Goal: Task Accomplishment & Management: Use online tool/utility

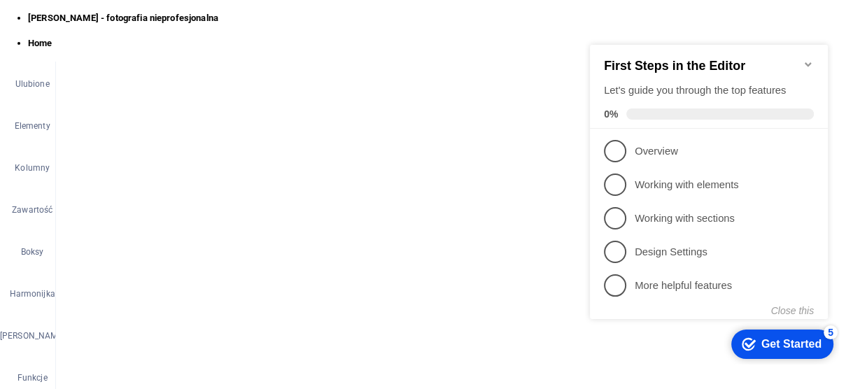
click at [30, 17] on icon "button" at bounding box center [28, 17] width 17 height 17
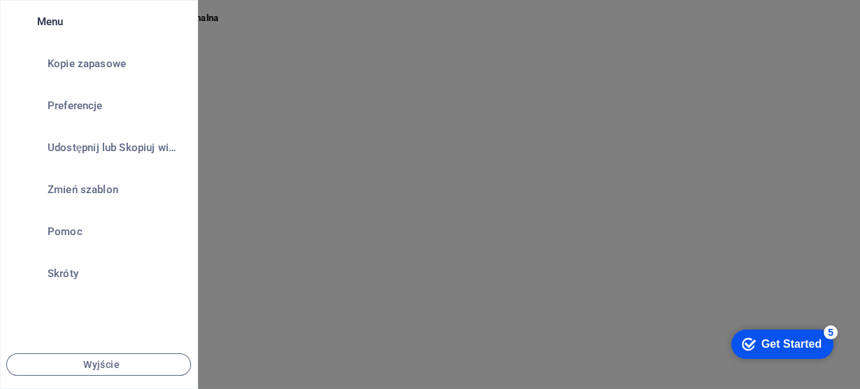
click at [827, 19] on div at bounding box center [430, 194] width 860 height 389
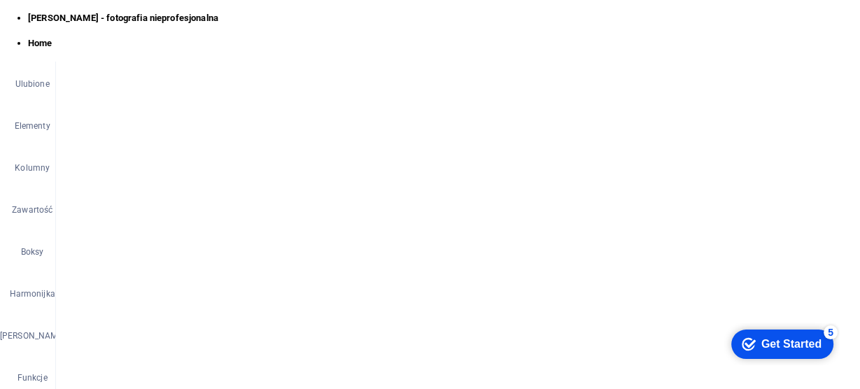
click at [831, 17] on span "Więcej" at bounding box center [822, 17] width 52 height 14
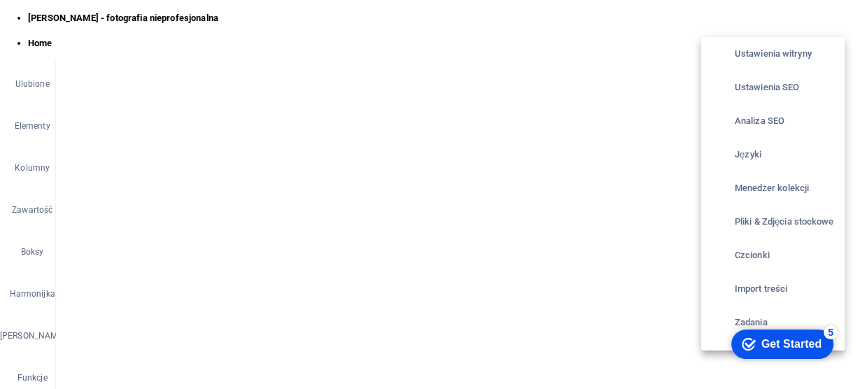
click at [831, 17] on div at bounding box center [430, 194] width 860 height 389
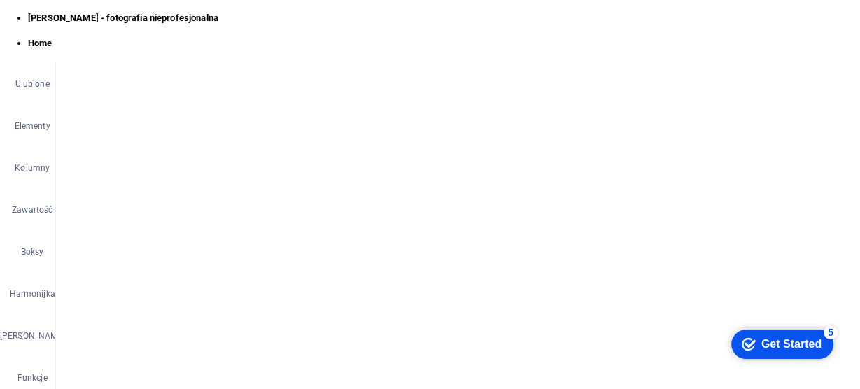
scroll to position [56, 0]
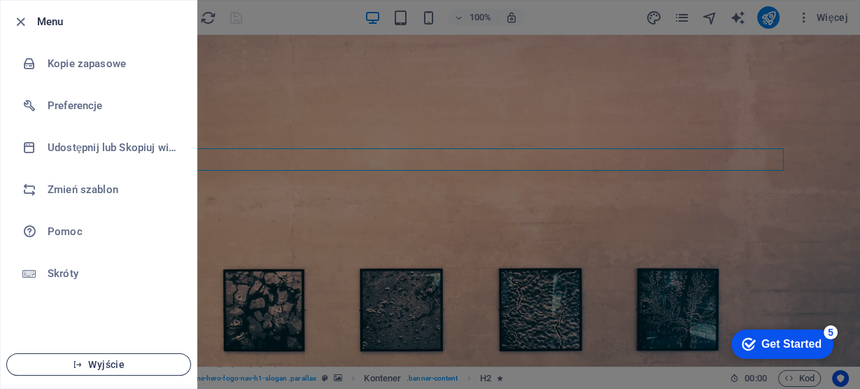
click at [104, 367] on span "Wyjście" at bounding box center [98, 364] width 161 height 11
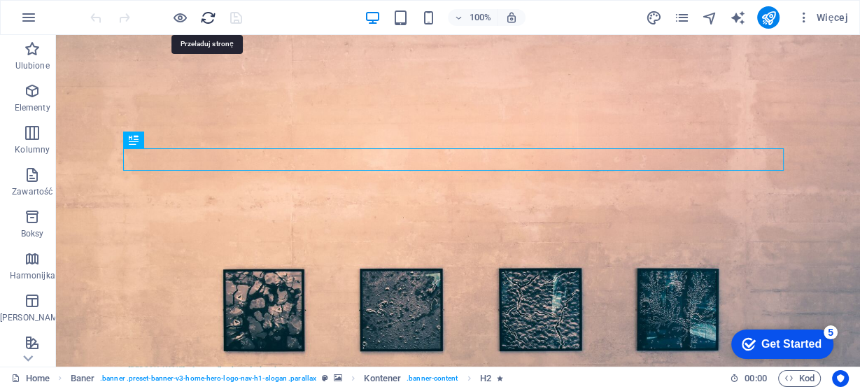
click at [209, 15] on icon "reload" at bounding box center [208, 18] width 16 height 16
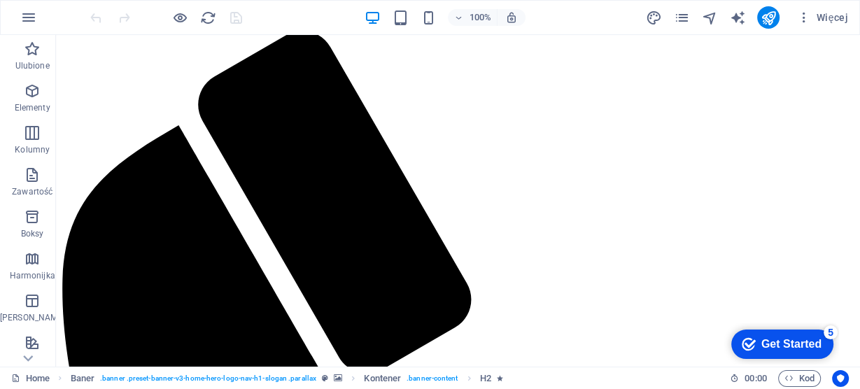
scroll to position [448, 0]
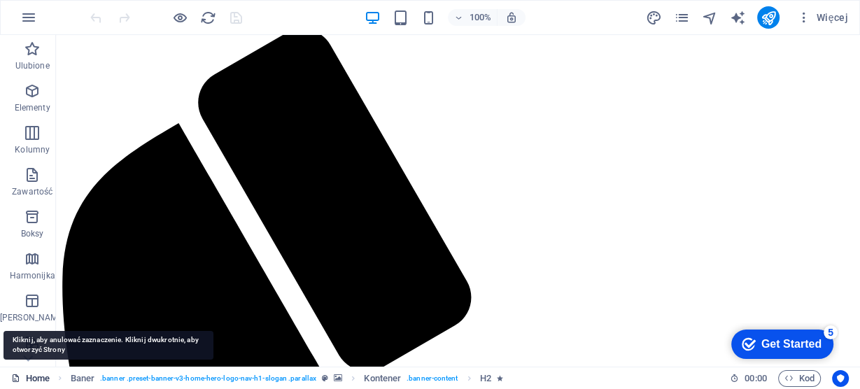
click at [36, 377] on link "Home" at bounding box center [30, 378] width 38 height 17
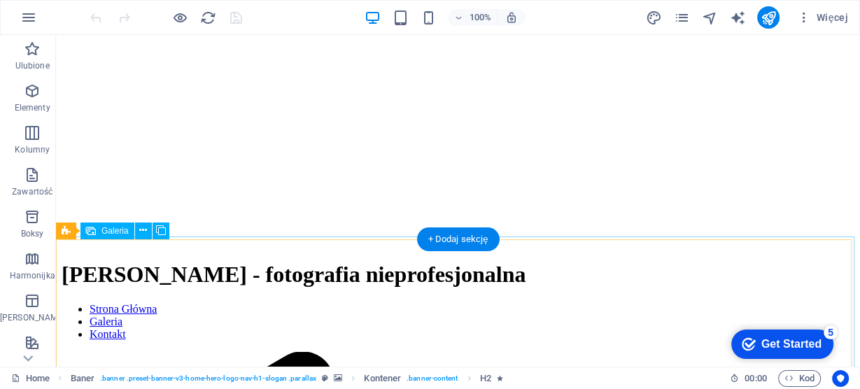
scroll to position [0, 0]
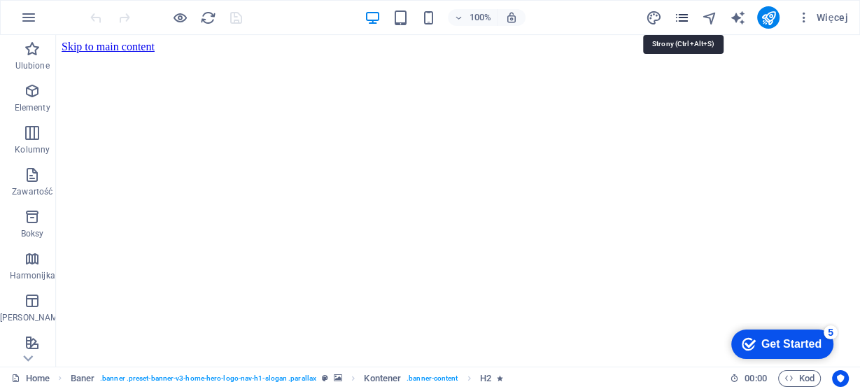
click at [683, 16] on icon "pages" at bounding box center [682, 18] width 16 height 16
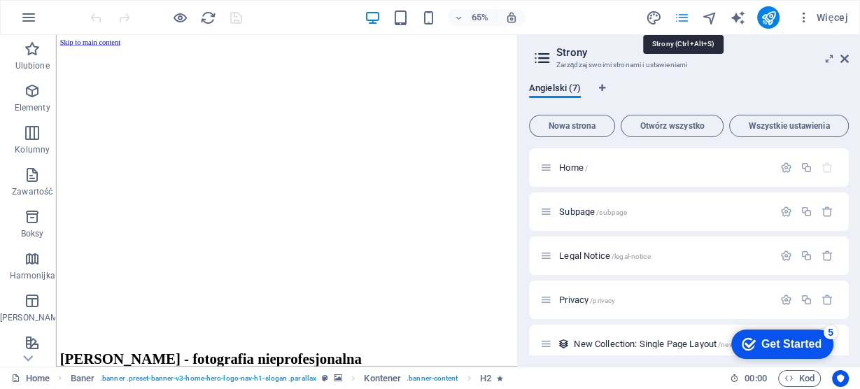
click at [683, 16] on icon "pages" at bounding box center [682, 18] width 16 height 16
click at [842, 59] on icon at bounding box center [844, 58] width 8 height 11
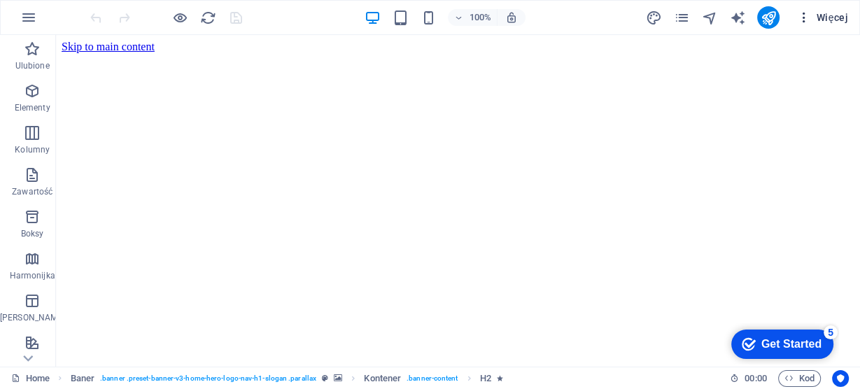
click at [828, 14] on span "Więcej" at bounding box center [822, 17] width 52 height 14
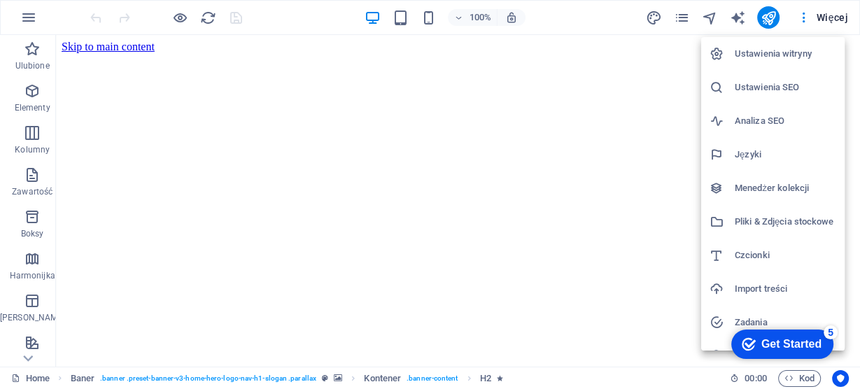
click at [787, 52] on h6 "Ustawienia witryny" at bounding box center [785, 53] width 101 height 17
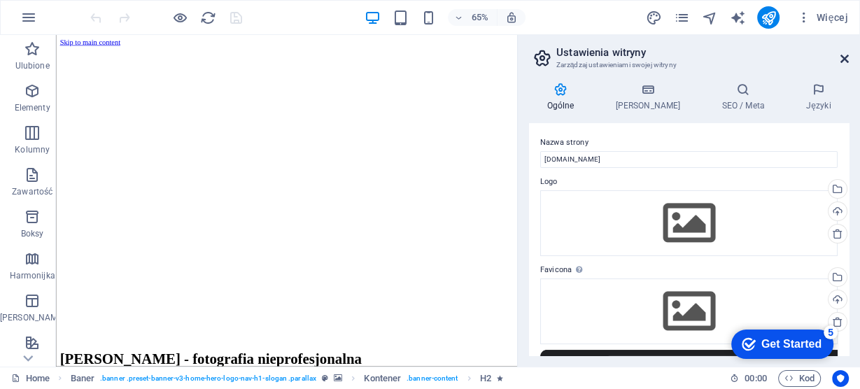
drag, startPoint x: 781, startPoint y: 17, endPoint x: 842, endPoint y: 58, distance: 73.2
click at [842, 58] on icon at bounding box center [844, 58] width 8 height 11
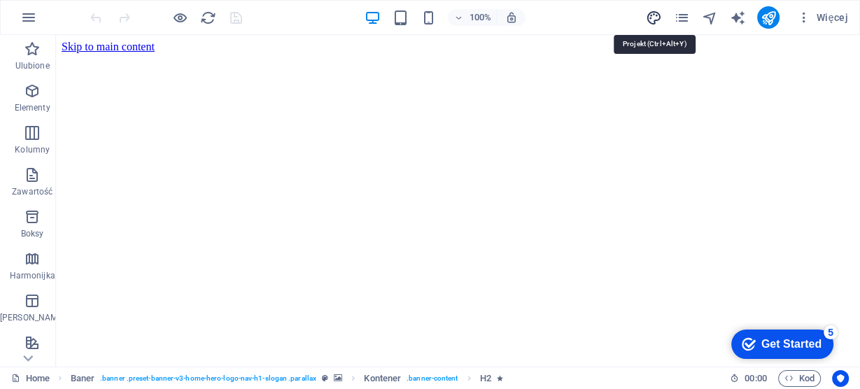
click at [651, 13] on icon "design" at bounding box center [654, 18] width 16 height 16
select select "px"
select select "200"
select select "px"
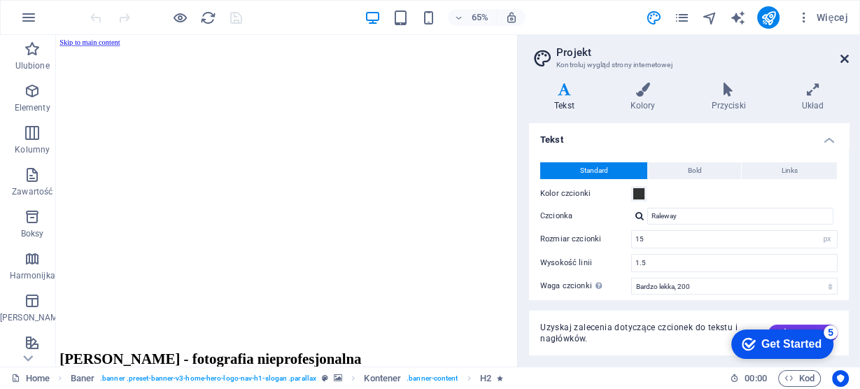
click at [847, 62] on icon at bounding box center [844, 58] width 8 height 11
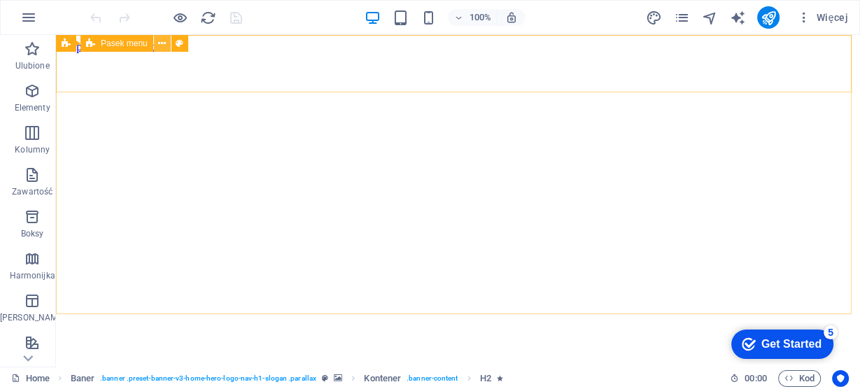
click at [165, 42] on icon at bounding box center [162, 43] width 8 height 15
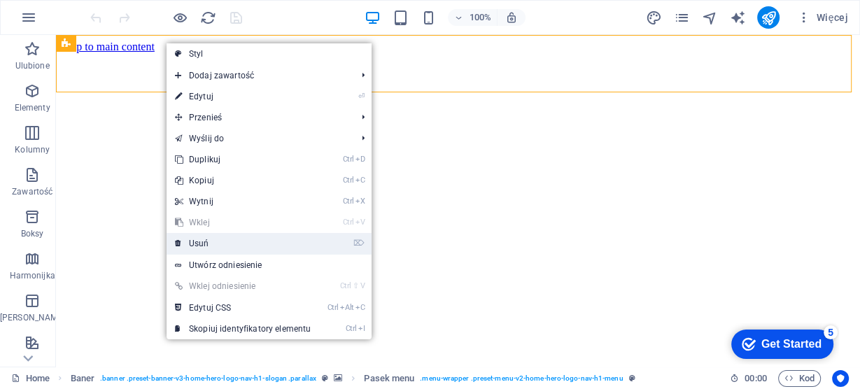
click at [227, 244] on link "⌦ Usuń" at bounding box center [243, 243] width 153 height 21
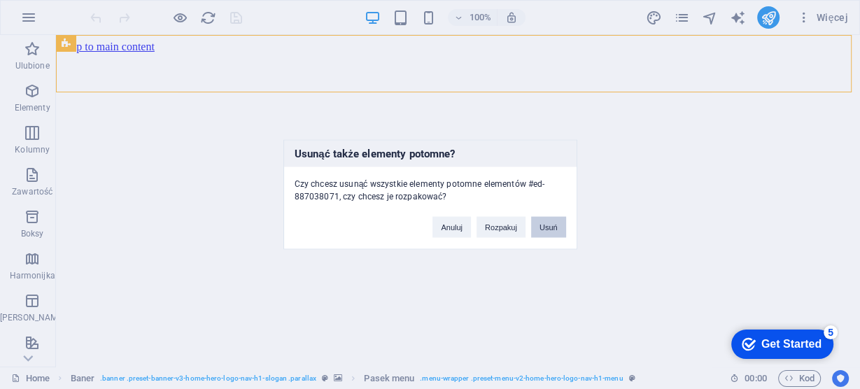
click at [549, 226] on button "Usuń" at bounding box center [548, 227] width 35 height 21
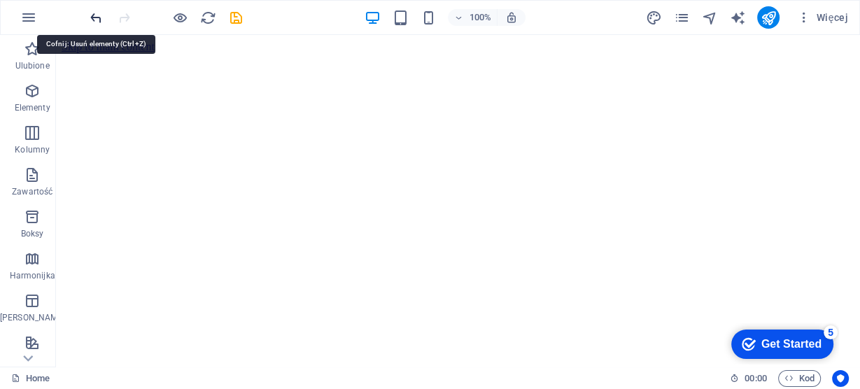
click at [99, 13] on icon "undo" at bounding box center [96, 18] width 16 height 16
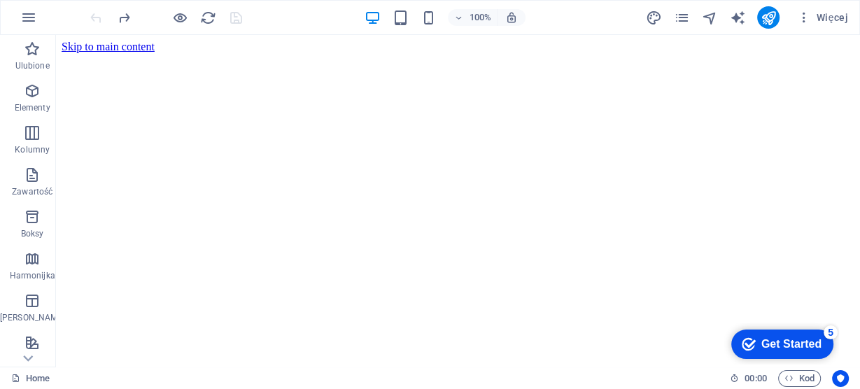
click at [99, 13] on div at bounding box center [165, 17] width 157 height 22
click at [709, 14] on icon "navigator" at bounding box center [710, 18] width 16 height 16
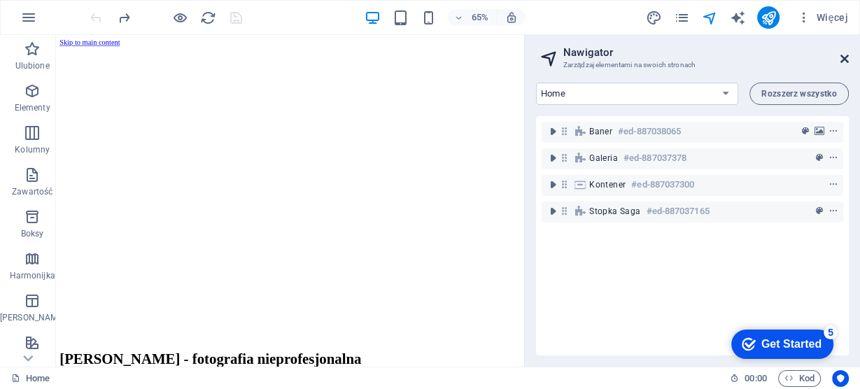
click at [845, 58] on icon at bounding box center [844, 58] width 8 height 11
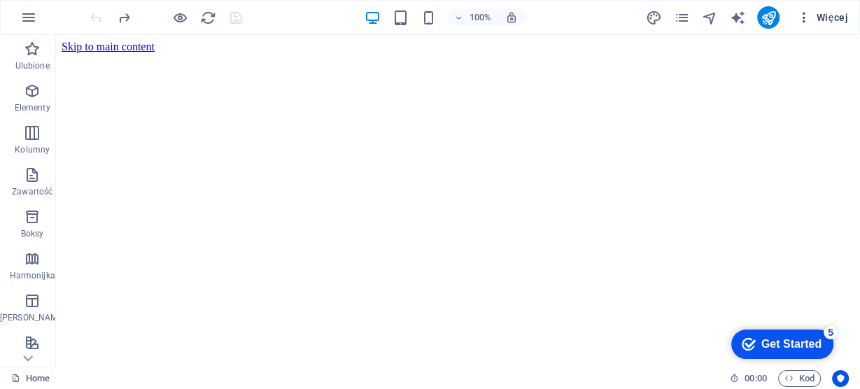
click at [803, 12] on icon "button" at bounding box center [803, 17] width 14 height 14
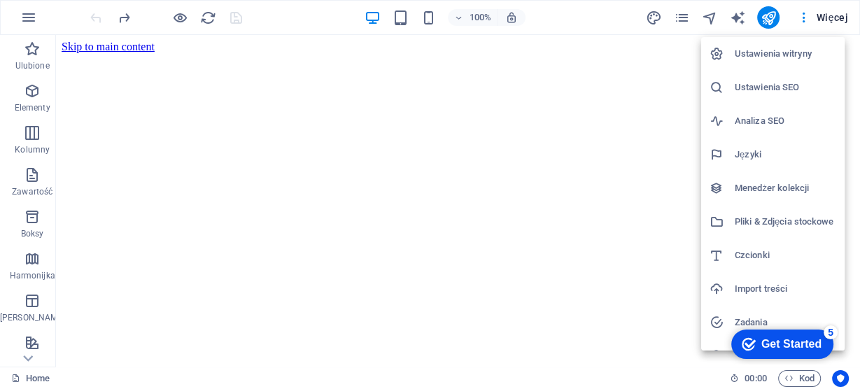
click at [24, 51] on div at bounding box center [430, 194] width 860 height 389
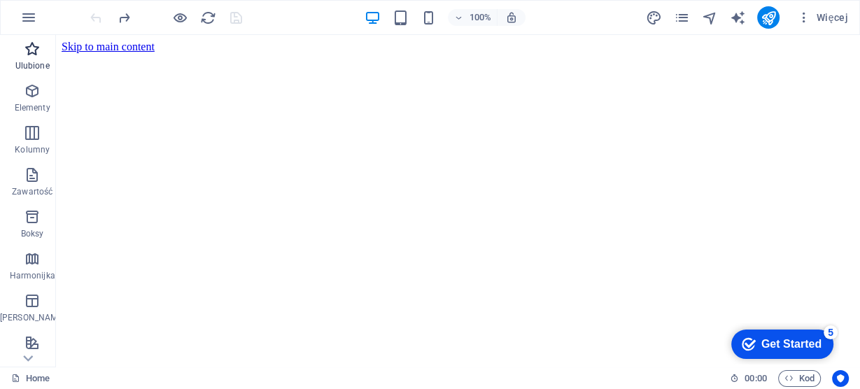
click at [27, 58] on span "Ulubione" at bounding box center [32, 58] width 64 height 34
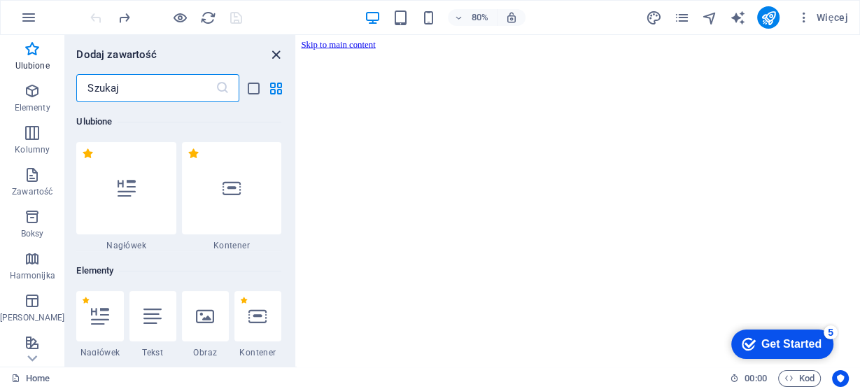
click at [276, 55] on icon "close panel" at bounding box center [276, 55] width 16 height 16
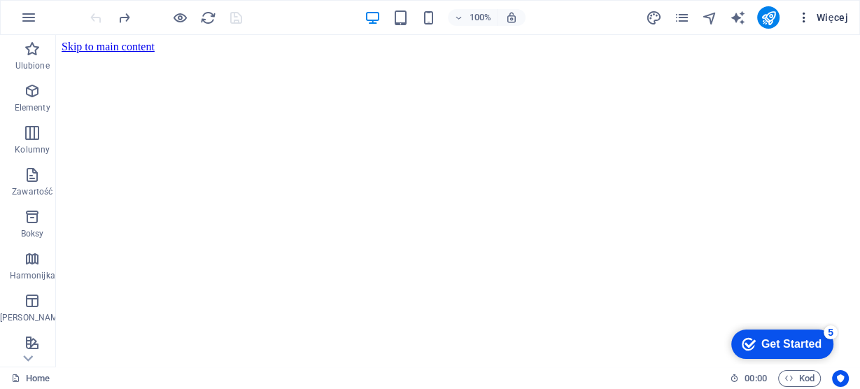
click at [806, 12] on icon "button" at bounding box center [803, 17] width 14 height 14
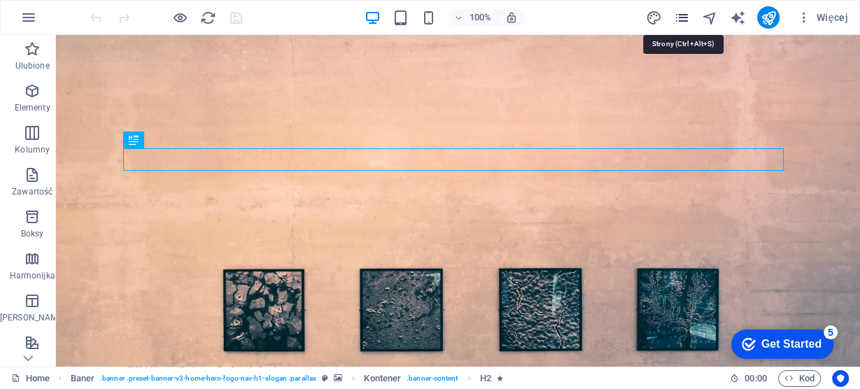
click at [682, 18] on icon "pages" at bounding box center [682, 18] width 16 height 16
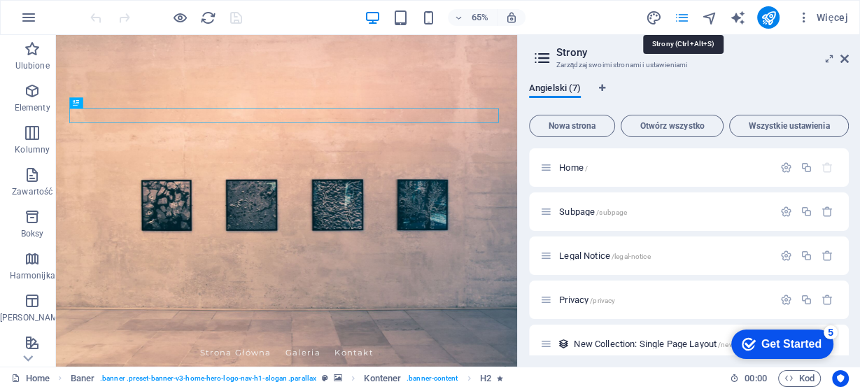
click at [685, 18] on icon "pages" at bounding box center [682, 18] width 16 height 16
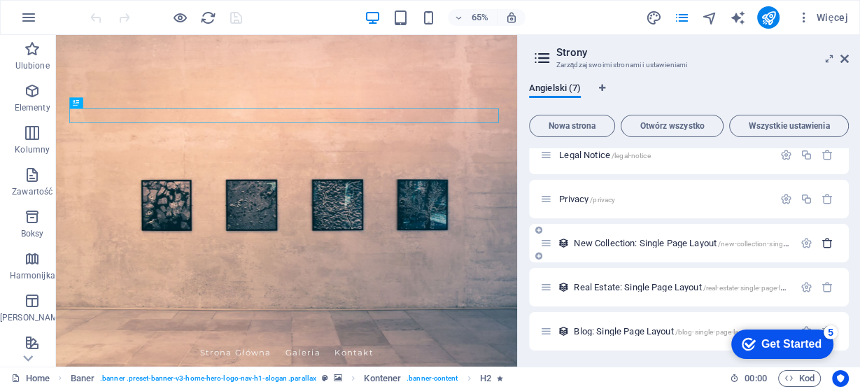
click at [824, 243] on icon "button" at bounding box center [827, 243] width 12 height 12
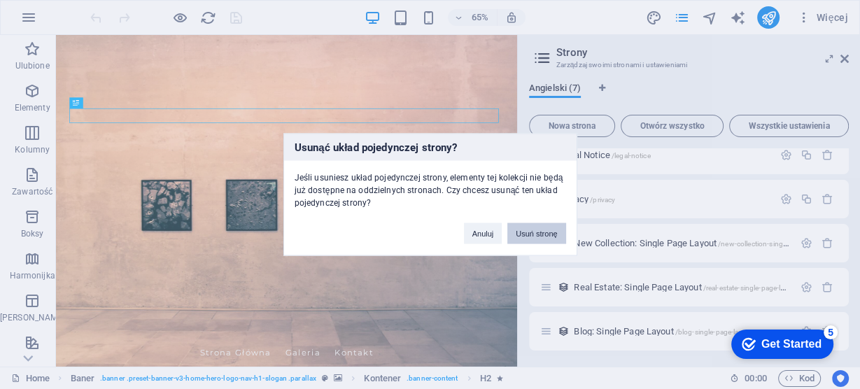
click at [529, 232] on button "Usuń stronę" at bounding box center [536, 233] width 58 height 21
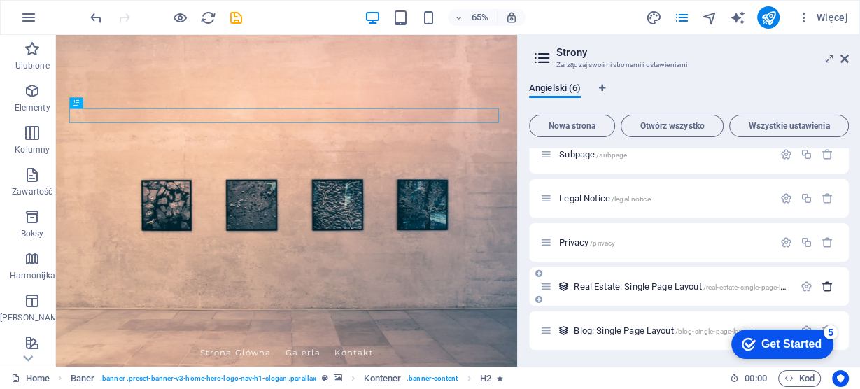
scroll to position [57, 0]
click at [823, 284] on icon "button" at bounding box center [827, 287] width 12 height 12
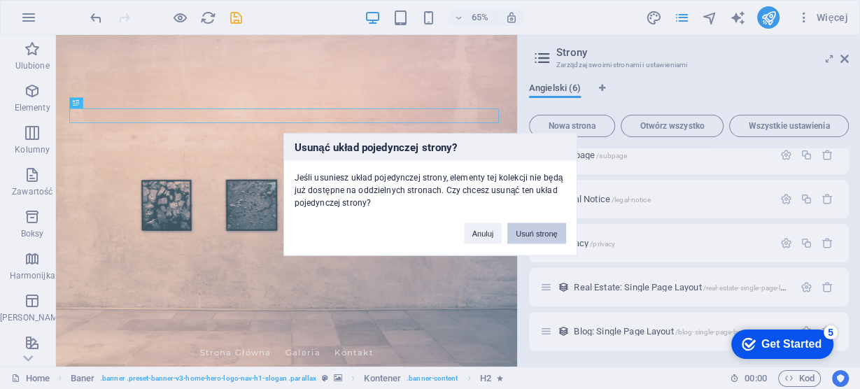
click at [540, 237] on button "Usuń stronę" at bounding box center [536, 233] width 58 height 21
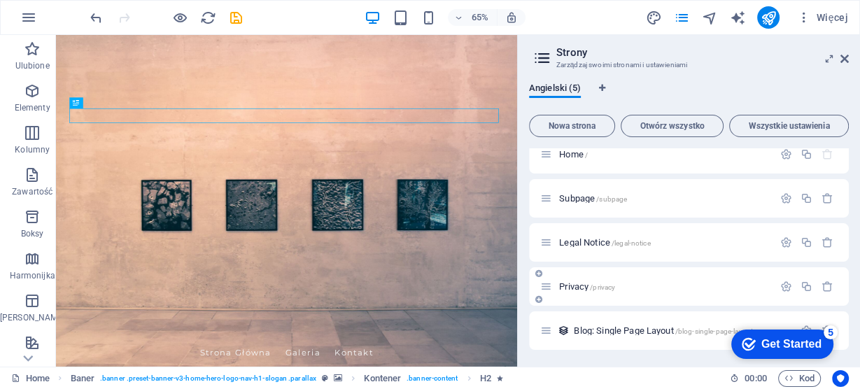
scroll to position [13, 0]
click at [768, 338] on div "Get Started" at bounding box center [791, 344] width 60 height 13
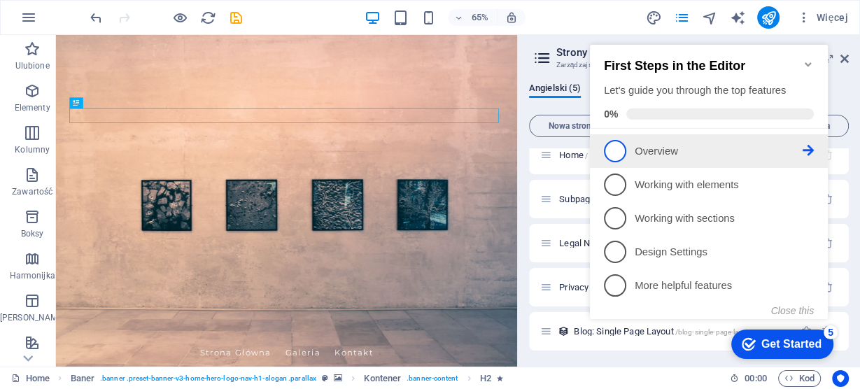
click at [663, 151] on p "Overview - incomplete" at bounding box center [719, 151] width 168 height 15
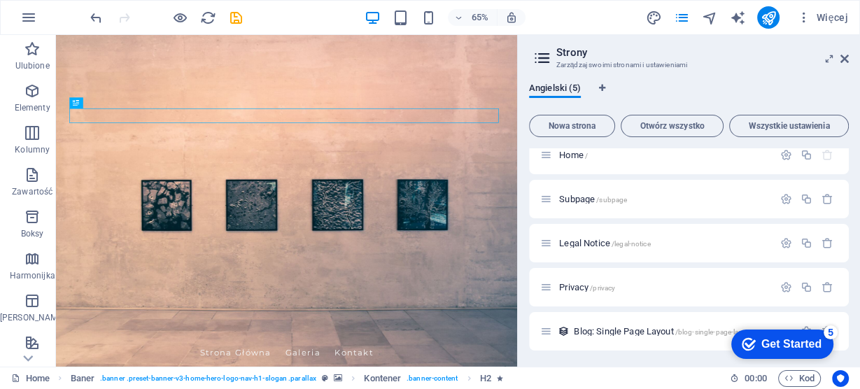
scroll to position [0, 0]
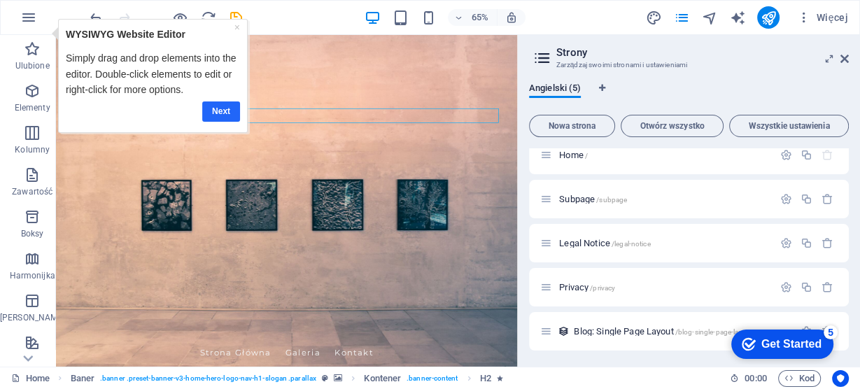
click at [216, 107] on link "Next" at bounding box center [221, 111] width 38 height 20
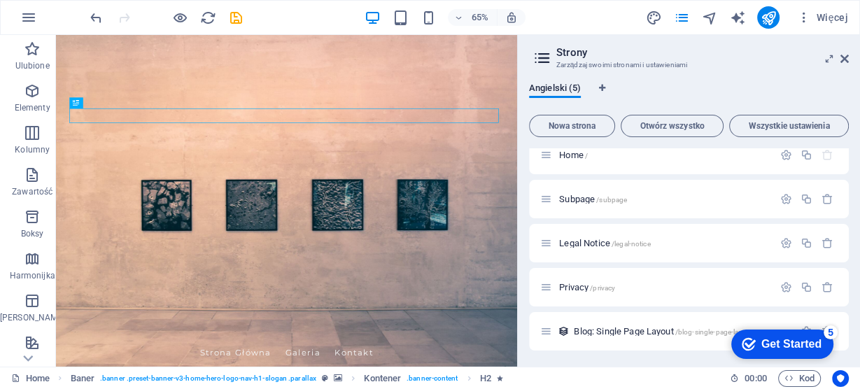
click at [793, 342] on div "Get Started" at bounding box center [791, 344] width 60 height 13
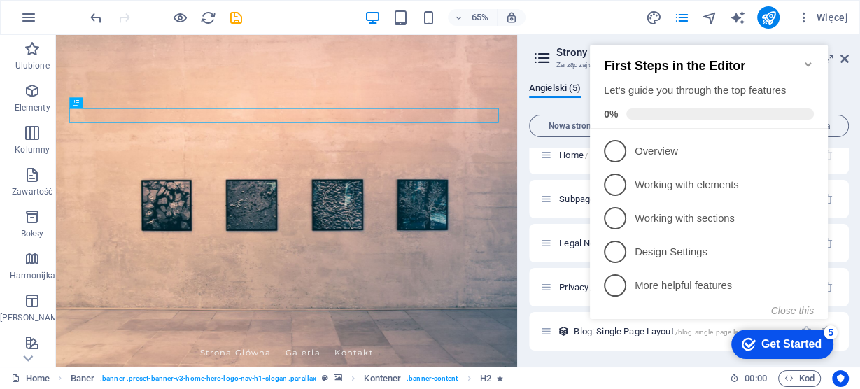
click at [793, 342] on div "Get Started" at bounding box center [791, 344] width 60 height 13
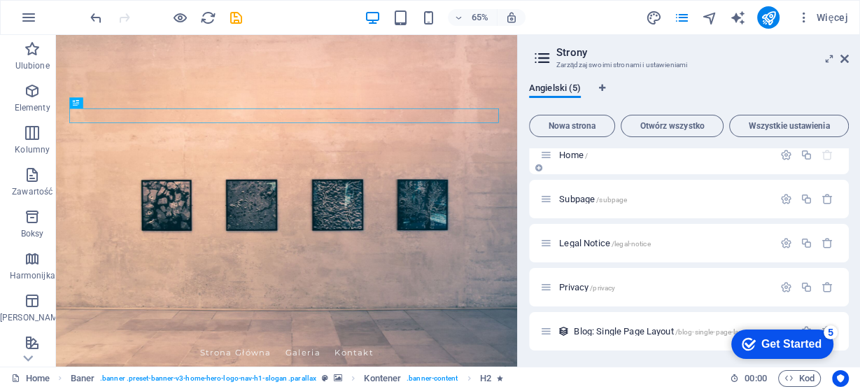
click at [824, 152] on icon "button" at bounding box center [827, 155] width 12 height 12
click at [823, 193] on icon "button" at bounding box center [827, 199] width 12 height 12
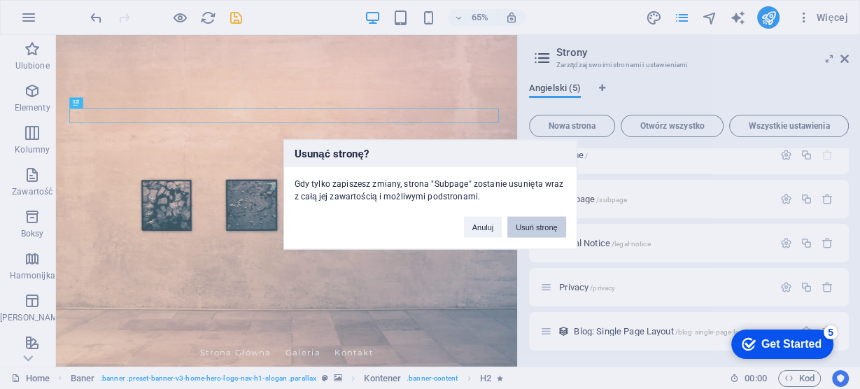
click at [524, 232] on button "Usuń stronę" at bounding box center [536, 227] width 58 height 21
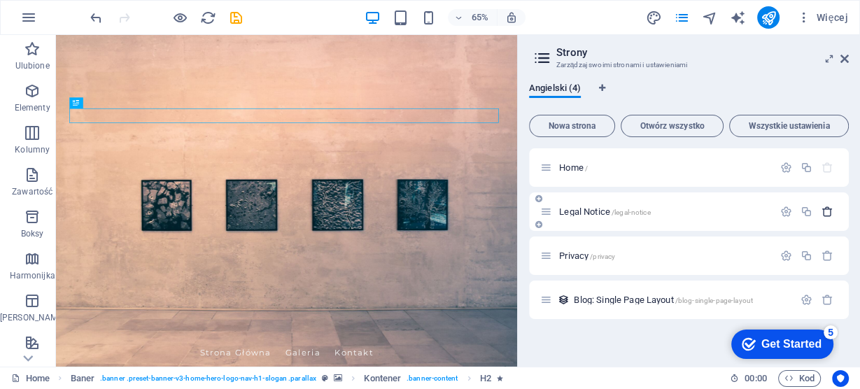
click at [831, 213] on icon "button" at bounding box center [827, 212] width 12 height 12
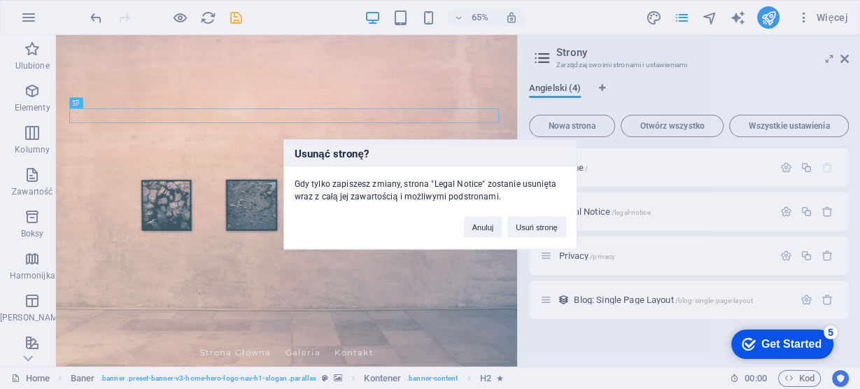
click at [608, 225] on div "Usunąć stronę? Gdy tylko zapiszesz zmiany, strona "Legal Notice" zostanie usuni…" at bounding box center [430, 194] width 860 height 389
click at [512, 220] on button "Usuń stronę" at bounding box center [536, 227] width 58 height 21
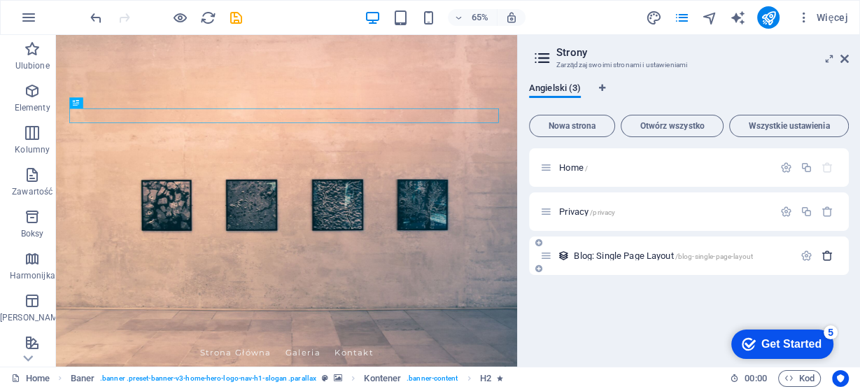
click at [828, 253] on icon "button" at bounding box center [827, 256] width 12 height 12
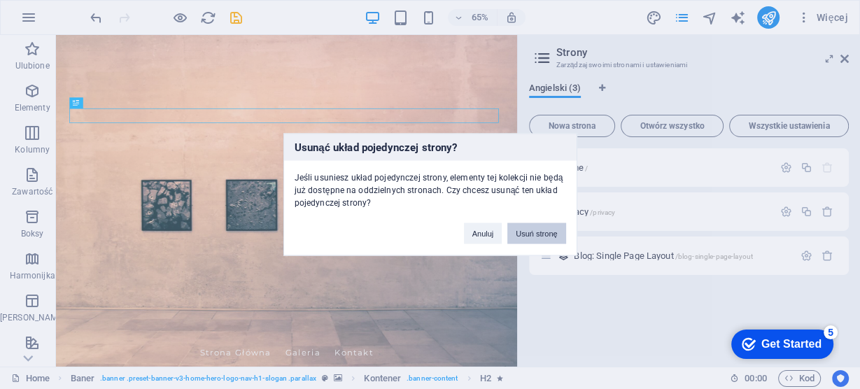
click at [546, 234] on button "Usuń stronę" at bounding box center [536, 233] width 58 height 21
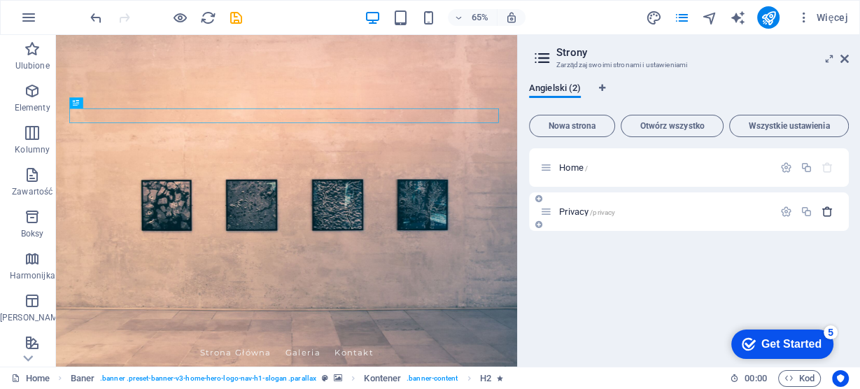
click at [829, 214] on icon "button" at bounding box center [827, 212] width 12 height 12
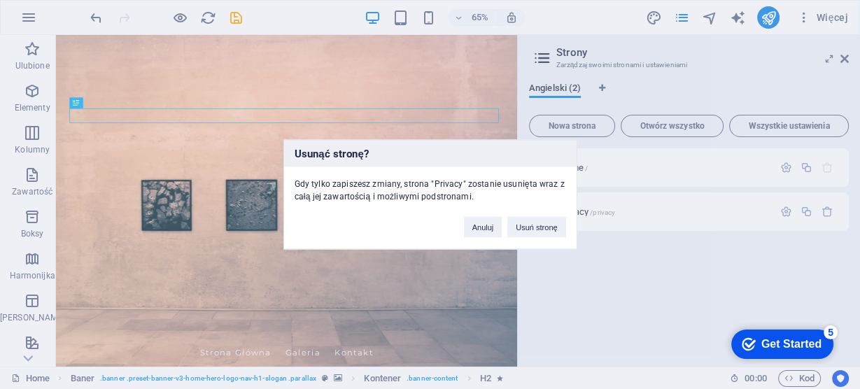
drag, startPoint x: 546, startPoint y: 223, endPoint x: 851, endPoint y: 199, distance: 306.0
click at [545, 223] on button "Usuń stronę" at bounding box center [536, 227] width 58 height 21
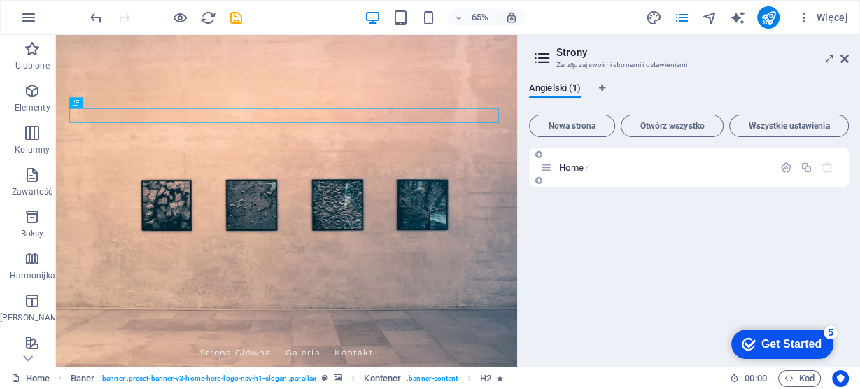
click at [826, 168] on icon "button" at bounding box center [827, 168] width 12 height 12
click at [845, 54] on icon at bounding box center [844, 58] width 8 height 11
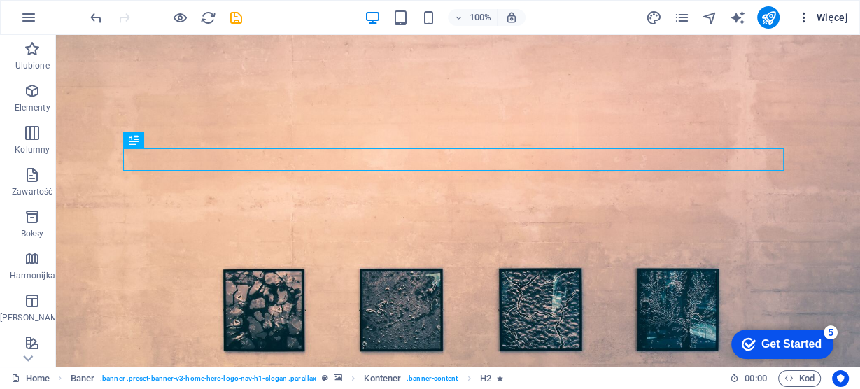
click at [806, 18] on icon "button" at bounding box center [803, 17] width 14 height 14
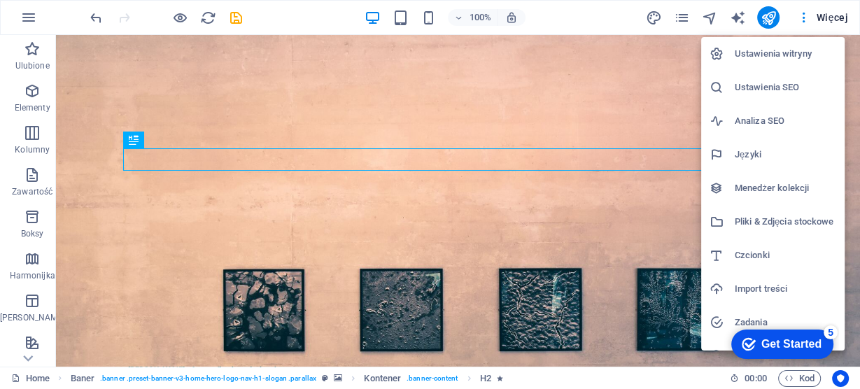
click at [763, 225] on h6 "Pliki & Zdjęcia stockowe" at bounding box center [785, 221] width 101 height 17
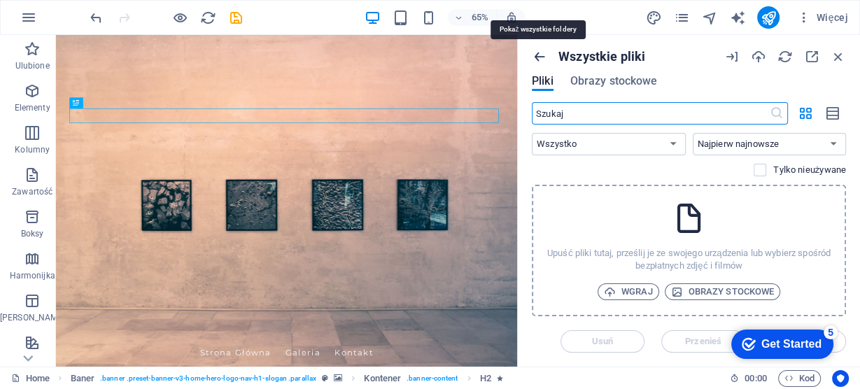
click at [536, 56] on icon "button" at bounding box center [539, 56] width 15 height 15
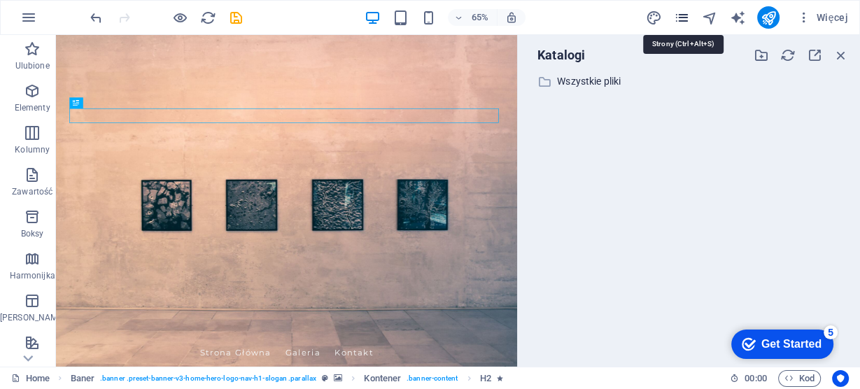
click at [682, 13] on icon "pages" at bounding box center [682, 18] width 16 height 16
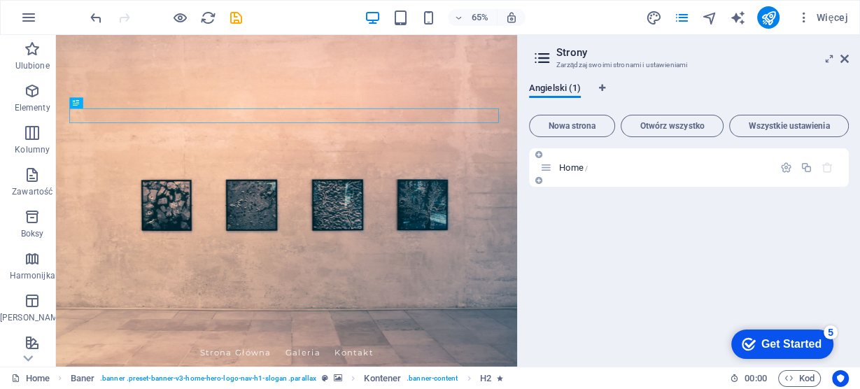
click at [551, 169] on icon at bounding box center [546, 168] width 12 height 12
drag, startPoint x: 573, startPoint y: 169, endPoint x: 565, endPoint y: 164, distance: 10.1
click at [565, 164] on span "Home /" at bounding box center [573, 167] width 29 height 10
click at [567, 165] on span "Home /" at bounding box center [573, 167] width 29 height 10
click at [547, 56] on icon at bounding box center [542, 58] width 21 height 20
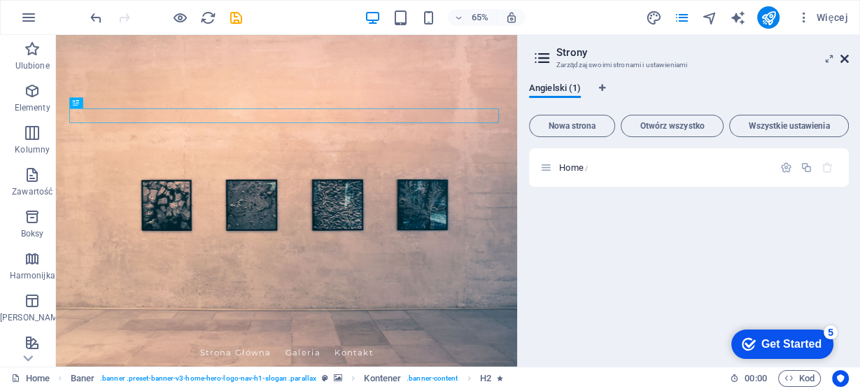
click at [847, 58] on icon at bounding box center [844, 58] width 8 height 11
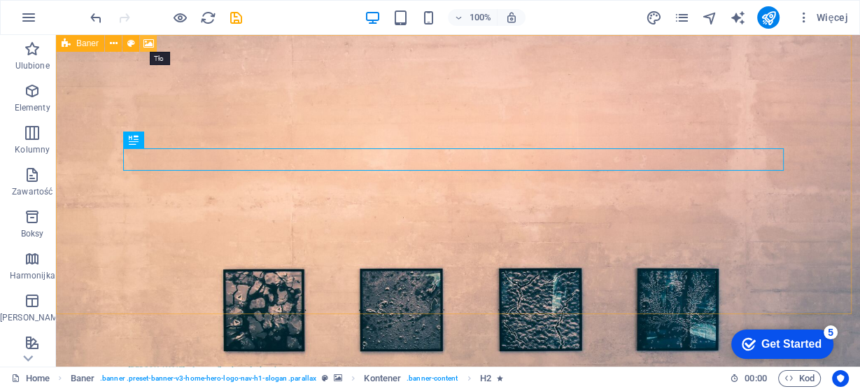
click at [153, 47] on icon at bounding box center [148, 43] width 10 height 15
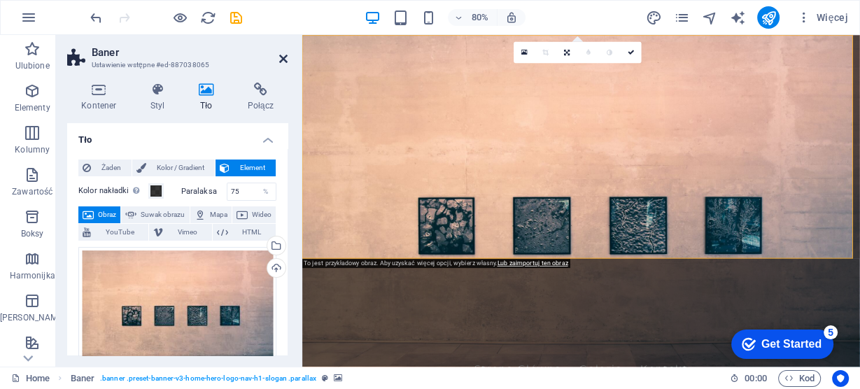
click at [285, 59] on icon at bounding box center [283, 58] width 8 height 11
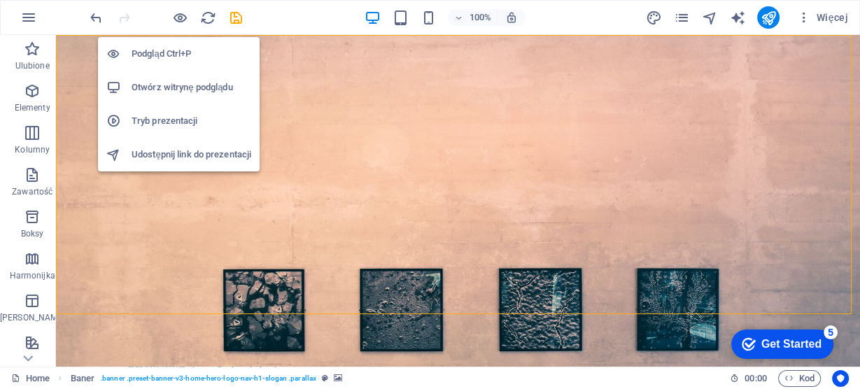
click at [162, 84] on h6 "Otwórz witrynę podglądu" at bounding box center [192, 87] width 120 height 17
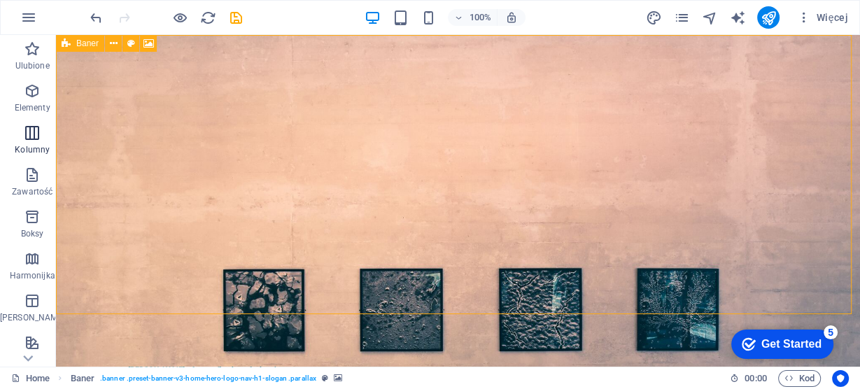
click at [33, 137] on icon "button" at bounding box center [32, 133] width 17 height 17
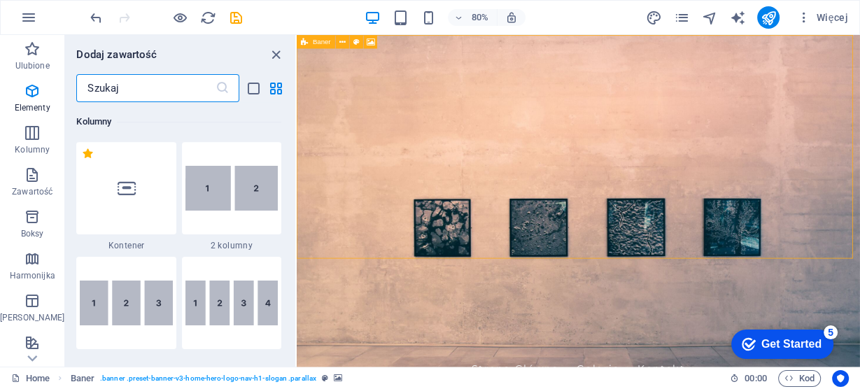
scroll to position [112, 0]
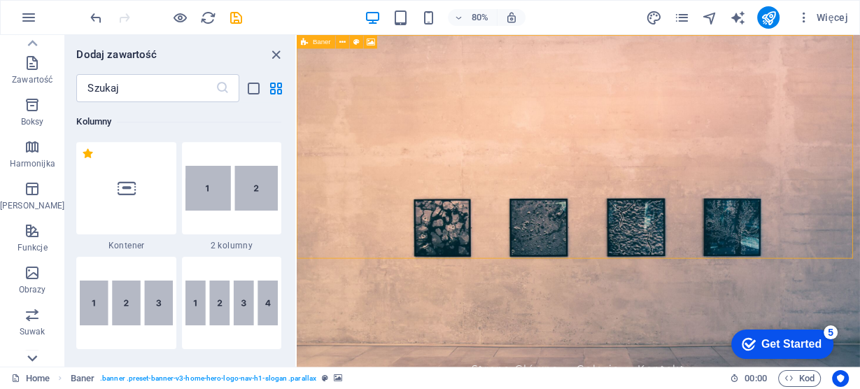
click at [28, 357] on icon at bounding box center [33, 358] width 10 height 6
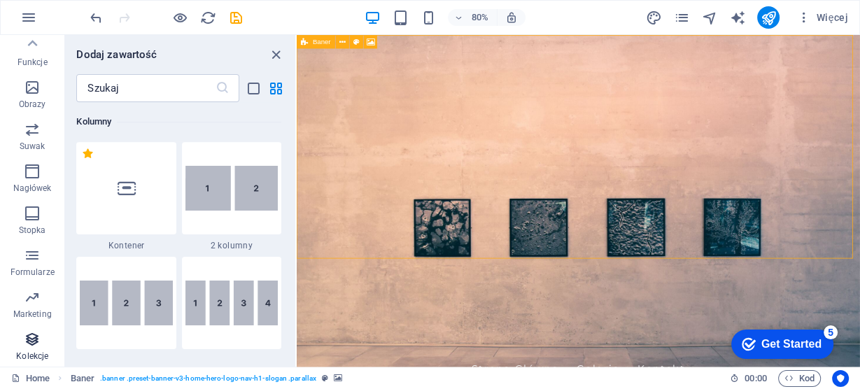
click at [24, 337] on icon "button" at bounding box center [32, 339] width 17 height 17
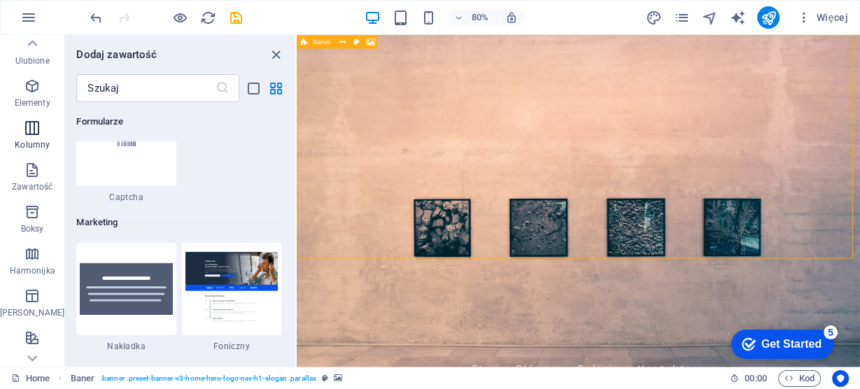
scroll to position [0, 0]
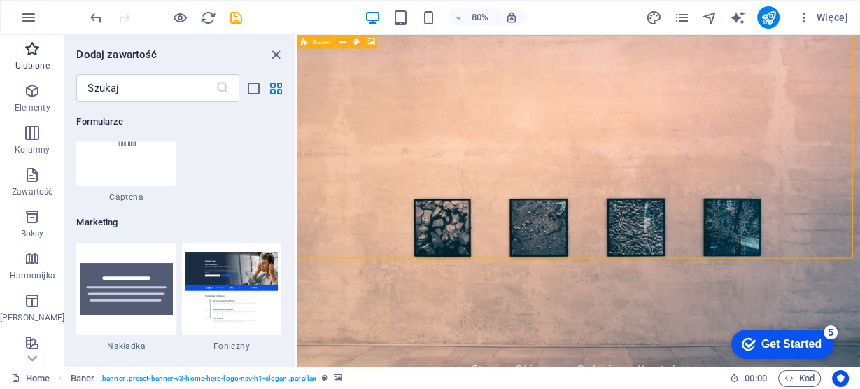
click at [29, 41] on icon "button" at bounding box center [32, 49] width 17 height 17
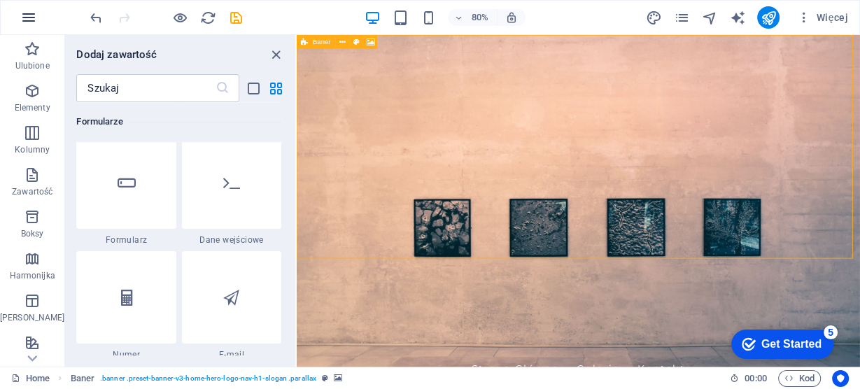
scroll to position [7021, 0]
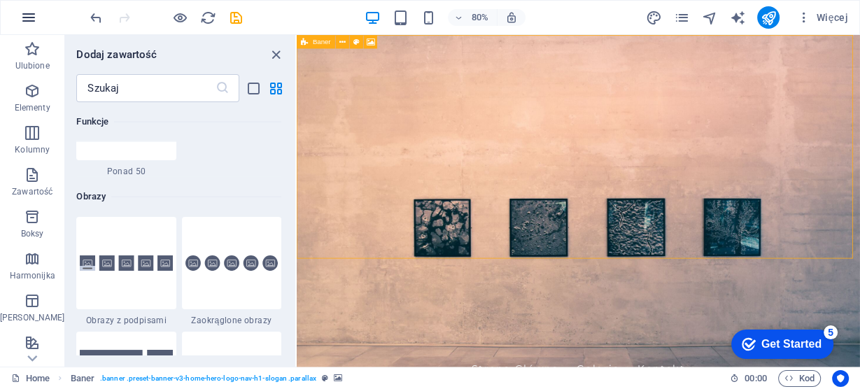
click at [34, 15] on icon "button" at bounding box center [28, 17] width 17 height 17
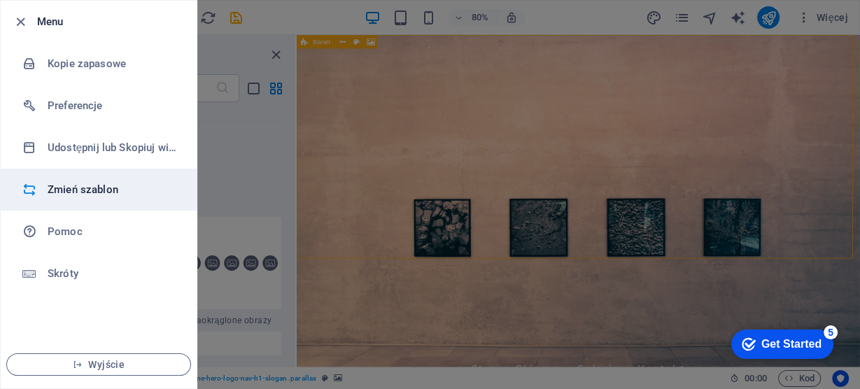
click at [78, 180] on li "Zmień szablon" at bounding box center [99, 190] width 196 height 42
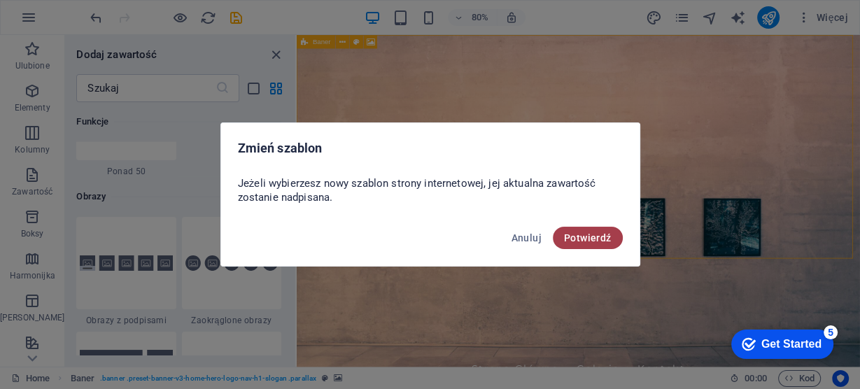
click at [607, 237] on span "Potwierdź" at bounding box center [588, 237] width 48 height 11
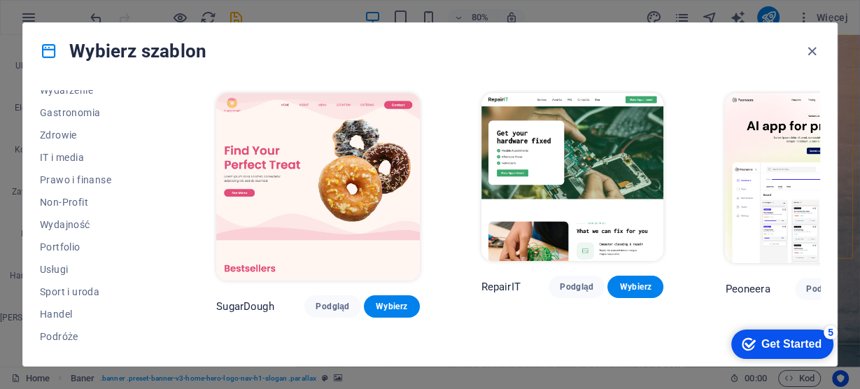
scroll to position [299, 0]
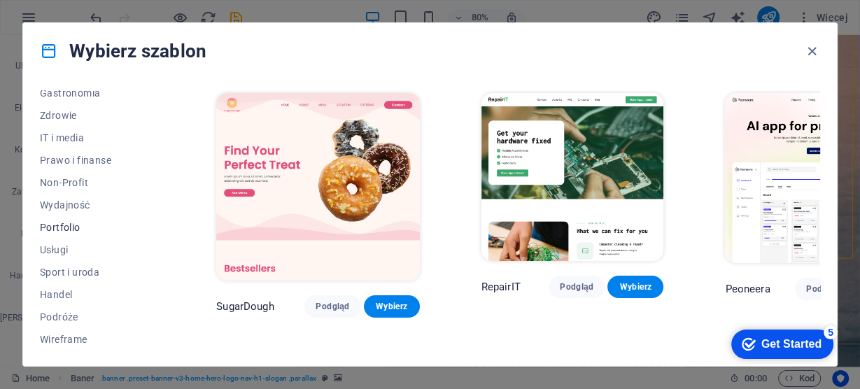
click at [63, 223] on span "Portfolio" at bounding box center [97, 227] width 115 height 11
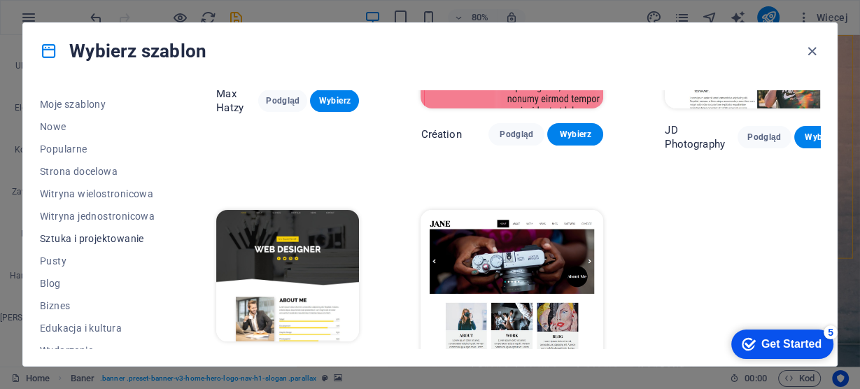
scroll to position [0, 0]
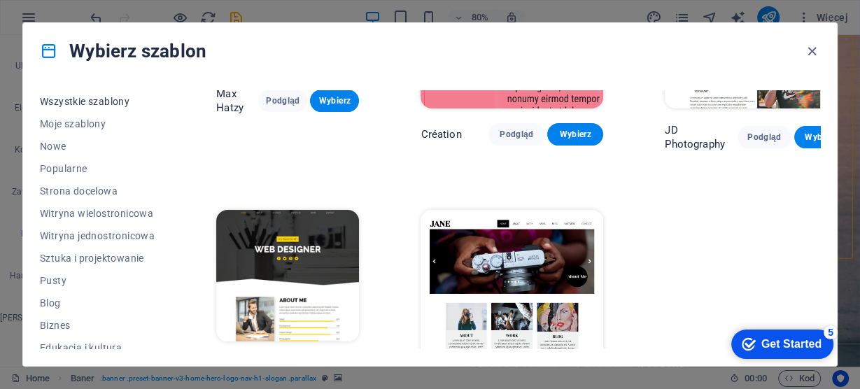
click at [96, 99] on span "Wszystkie szablony" at bounding box center [97, 101] width 115 height 11
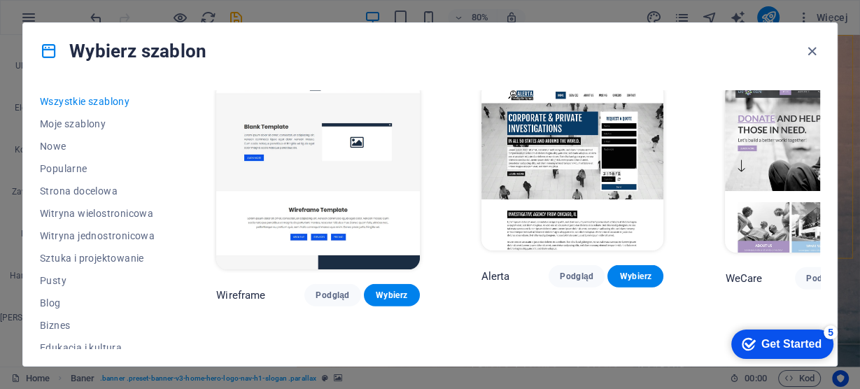
scroll to position [7155, 0]
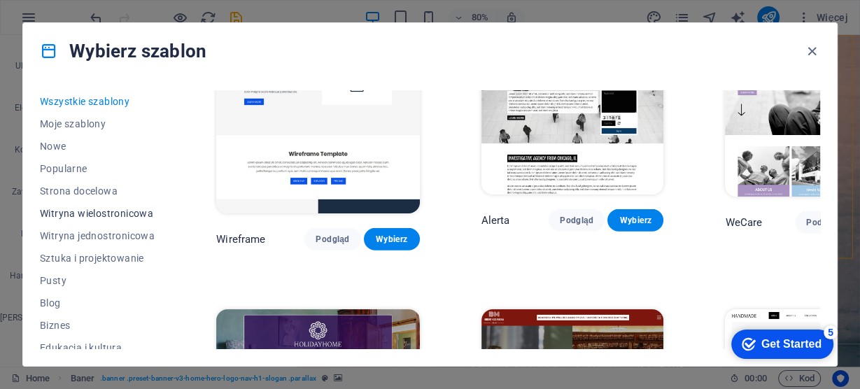
click at [101, 213] on span "Witryna wielostronicowa" at bounding box center [97, 213] width 115 height 11
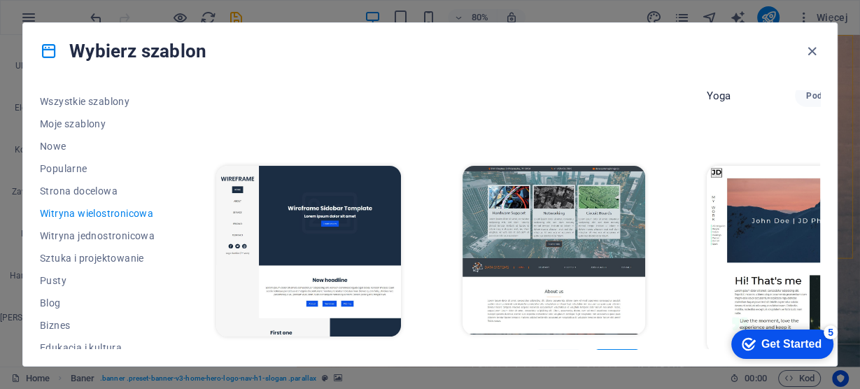
scroll to position [2698, 0]
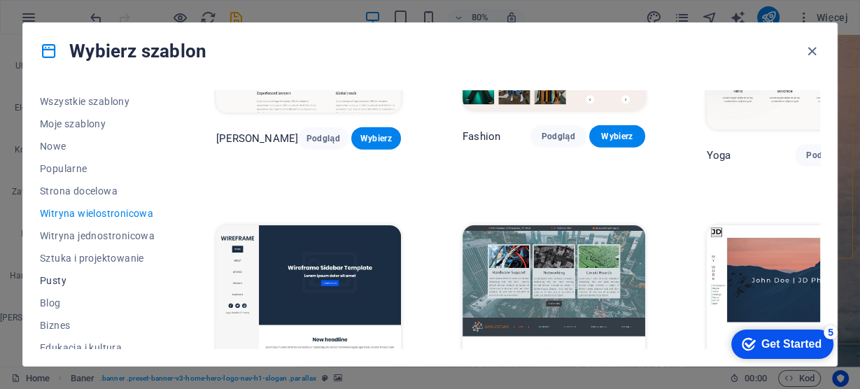
click at [58, 278] on span "Pusty" at bounding box center [97, 280] width 115 height 11
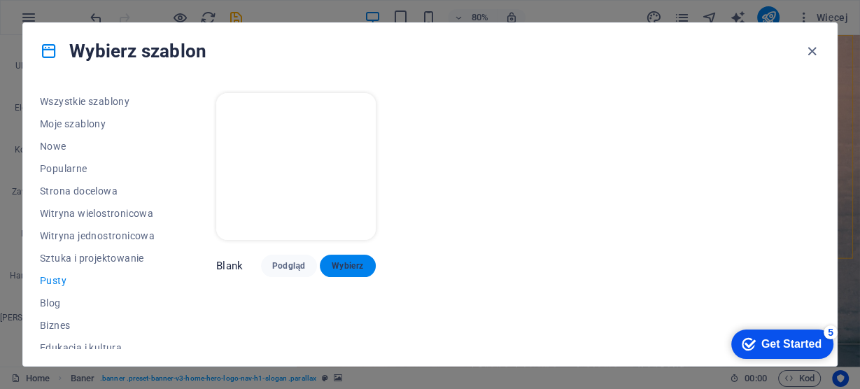
click at [353, 263] on span "Wybierz" at bounding box center [348, 265] width 34 height 11
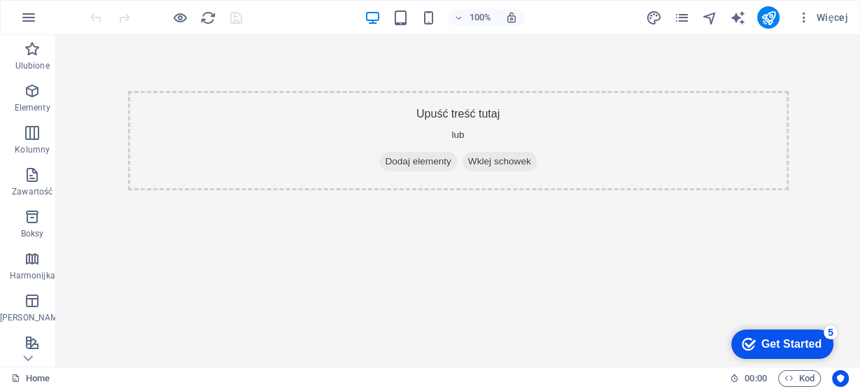
click at [141, 246] on html "Skip to main content Upuść treść tutaj lub Dodaj elementy Wklej schowek" at bounding box center [458, 140] width 804 height 211
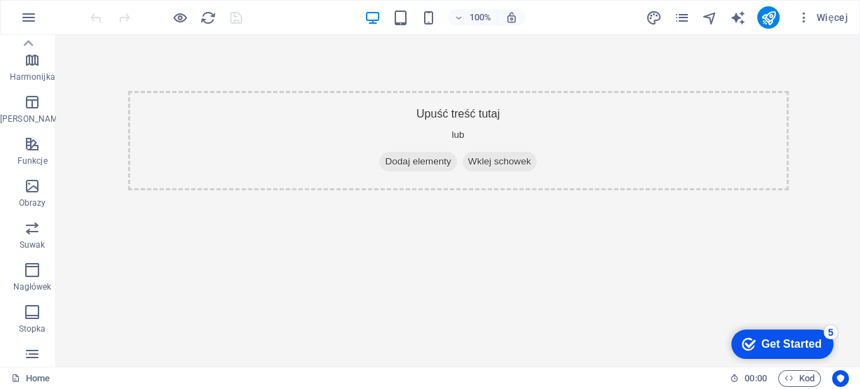
scroll to position [185, 0]
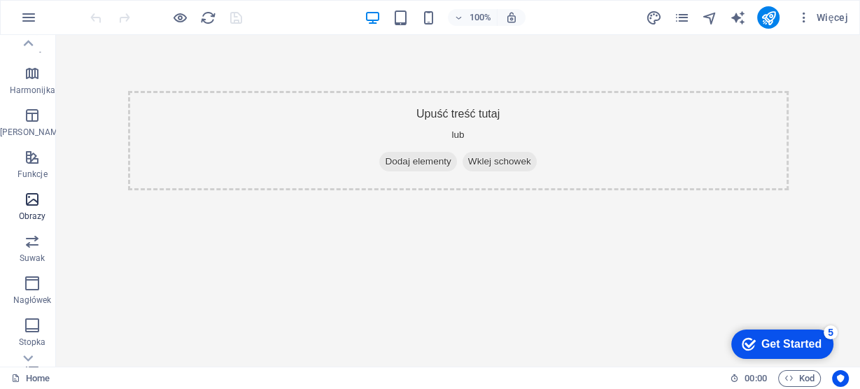
click at [26, 201] on icon "button" at bounding box center [32, 199] width 17 height 17
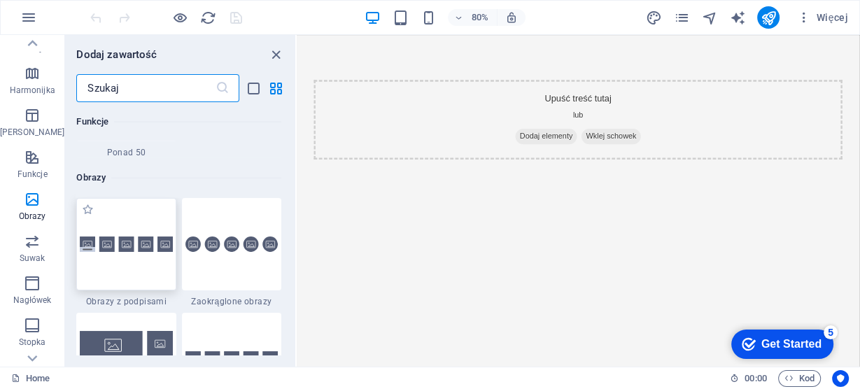
scroll to position [7151, 0]
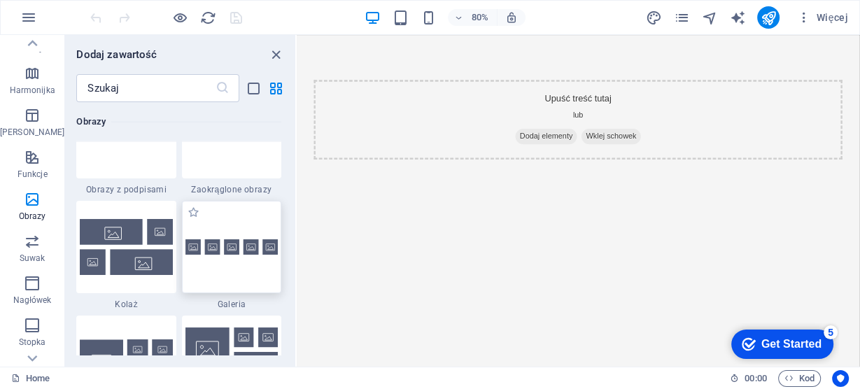
click at [234, 271] on div at bounding box center [231, 247] width 99 height 92
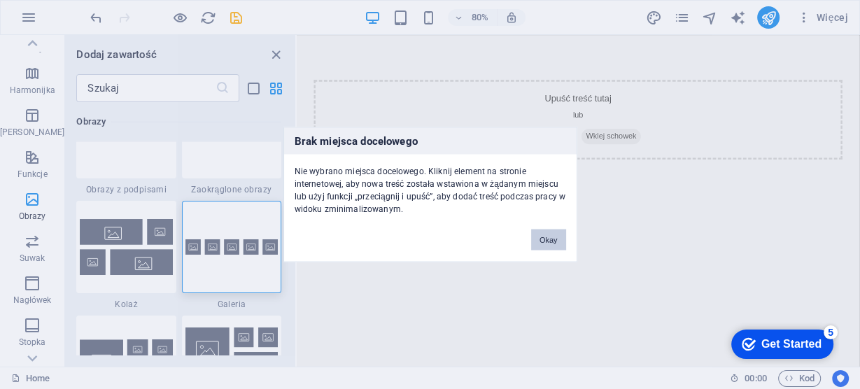
click at [431, 259] on div "Brak miejsca docelowego Nie wybrano miejsca docelowego. Kliknij element na stro…" at bounding box center [430, 194] width 860 height 389
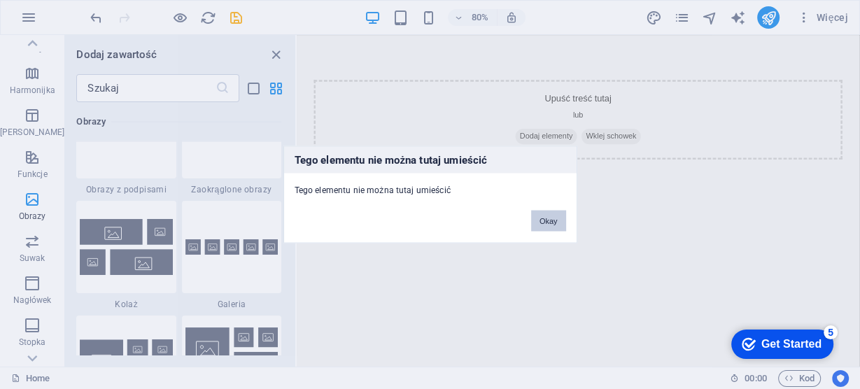
click at [553, 223] on button "Okay" at bounding box center [548, 221] width 35 height 21
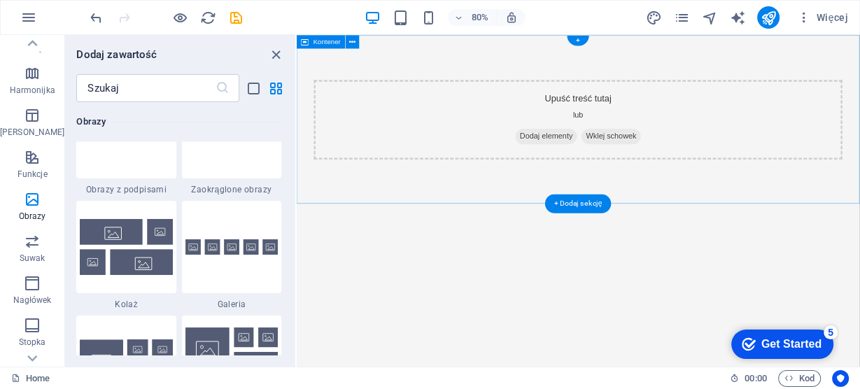
click at [399, 221] on div "Upuść treść tutaj lub Dodaj elementy Wklej schowek" at bounding box center [649, 140] width 704 height 211
click at [570, 199] on div "+ Dodaj sekcję" at bounding box center [578, 203] width 66 height 19
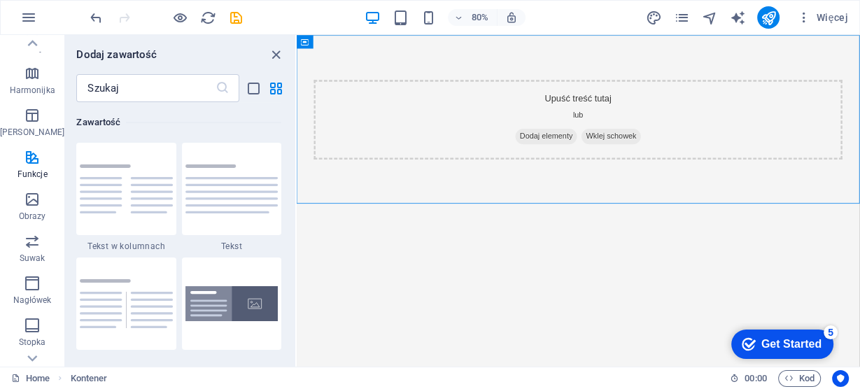
scroll to position [2448, 0]
click at [446, 246] on html "Skip to main content Upuść treść tutaj lub Dodaj elementy Wklej schowek" at bounding box center [649, 140] width 704 height 211
click at [29, 205] on icon "button" at bounding box center [32, 199] width 17 height 17
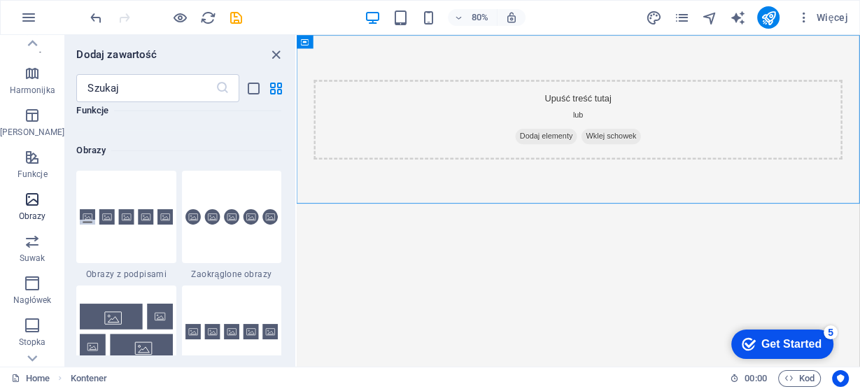
scroll to position [7095, 0]
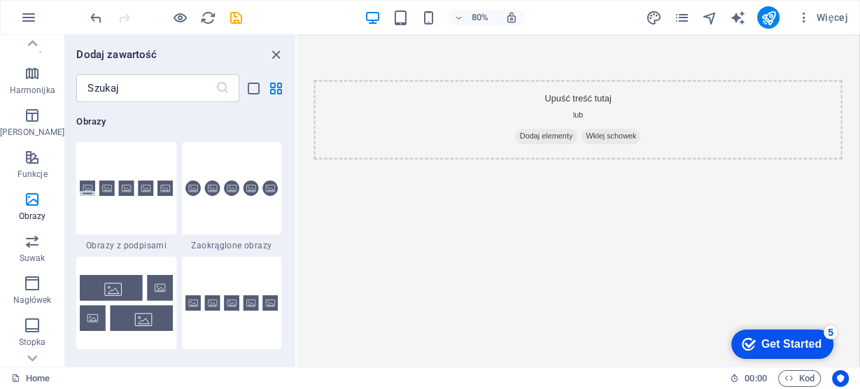
click at [340, 246] on html "Skip to main content Upuść treść tutaj lub Dodaj elementy Wklej schowek" at bounding box center [649, 140] width 704 height 211
click at [578, 206] on div "+ Dodaj sekcję" at bounding box center [578, 203] width 66 height 19
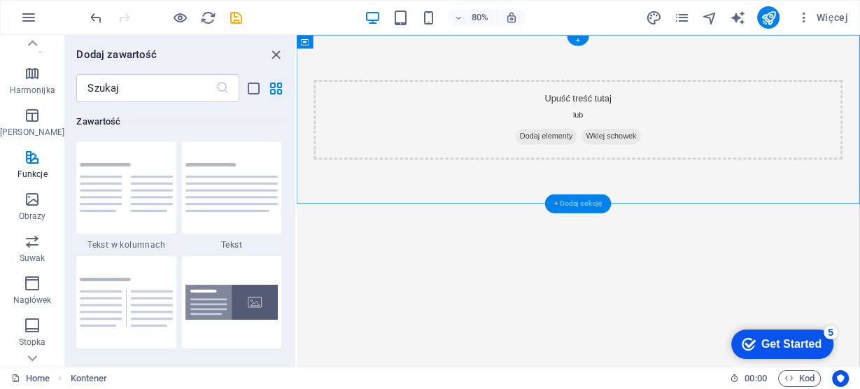
scroll to position [2448, 0]
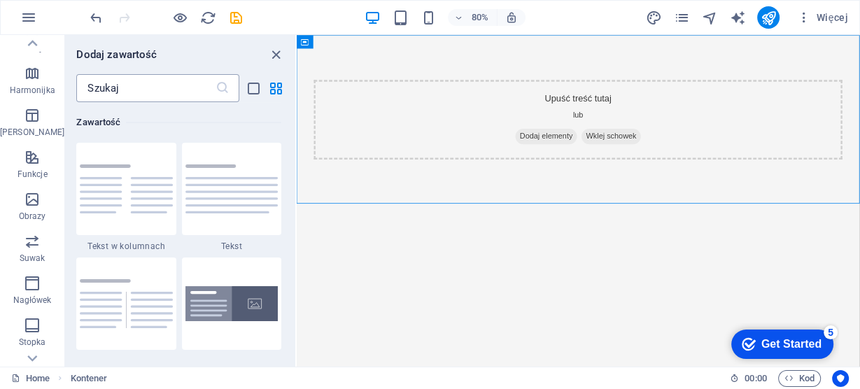
click at [119, 89] on input "text" at bounding box center [145, 88] width 139 height 28
click at [24, 199] on icon "button" at bounding box center [32, 199] width 17 height 17
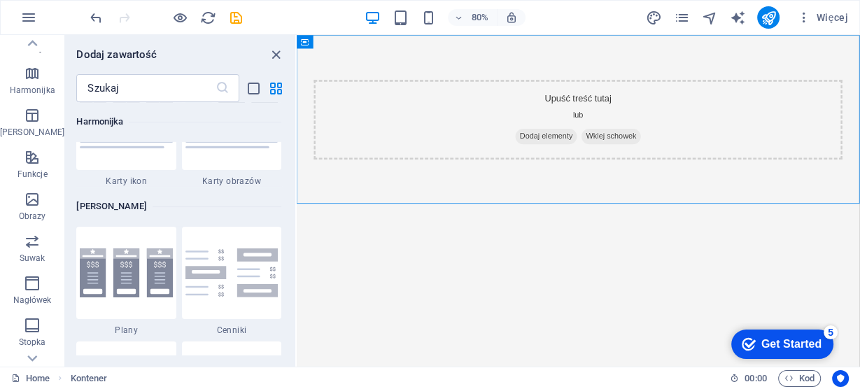
scroll to position [7095, 0]
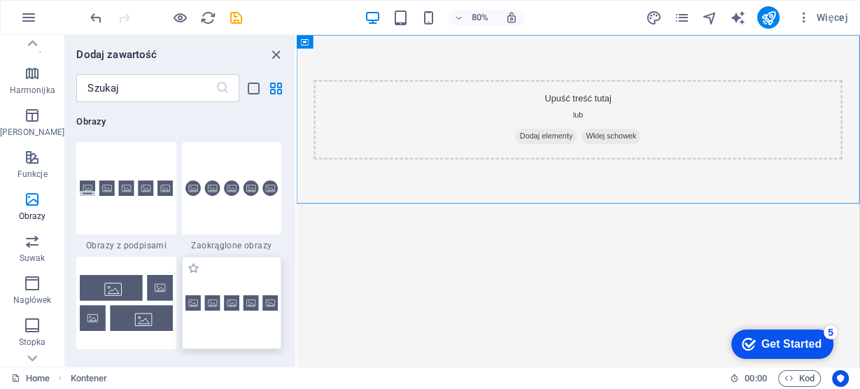
click at [230, 325] on div at bounding box center [231, 303] width 99 height 92
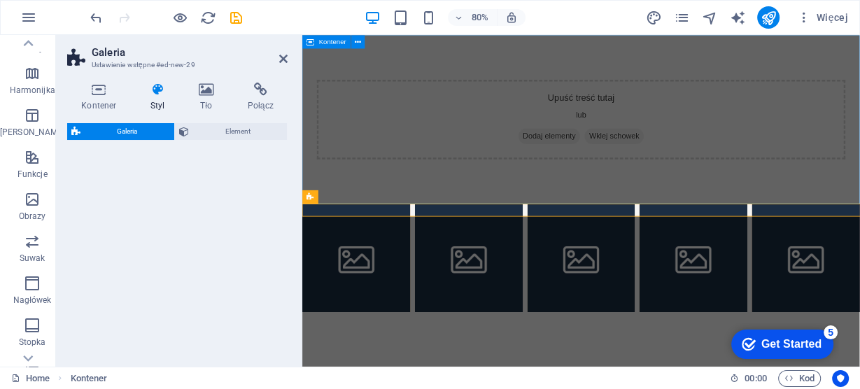
select select "rem"
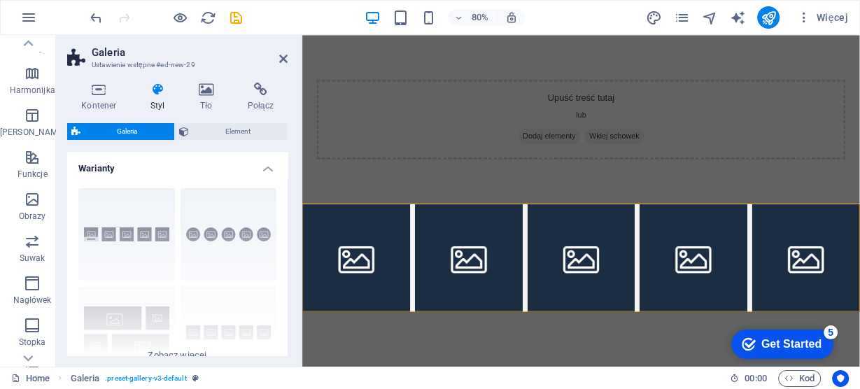
click at [643, 381] on html "Skip to main content Upuść treść tutaj lub Dodaj elementy Wklej schowek" at bounding box center [650, 208] width 697 height 346
click at [369, 197] on icon at bounding box center [372, 197] width 6 height 12
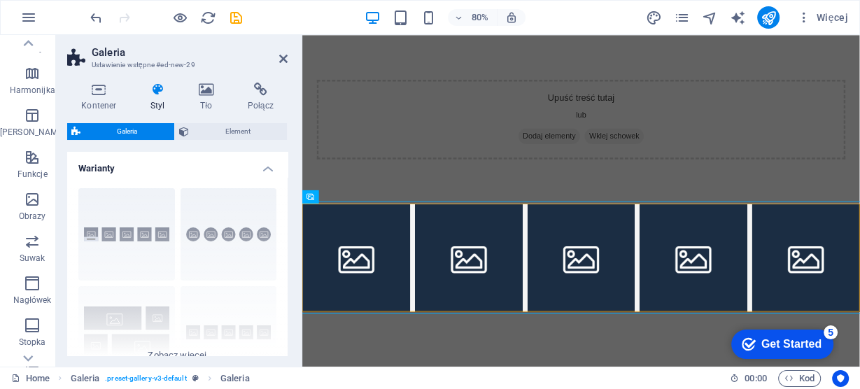
click at [448, 381] on html "Skip to main content Upuść treść tutaj lub Dodaj elementy Wklej schowek" at bounding box center [650, 208] width 697 height 346
click at [381, 308] on li at bounding box center [369, 313] width 135 height 135
click at [341, 197] on span "Galeria" at bounding box center [350, 196] width 22 height 7
drag, startPoint x: 472, startPoint y: 411, endPoint x: 463, endPoint y: 400, distance: 14.0
click at [472, 381] on html "Skip to main content Upuść treść tutaj lub Dodaj elementy Wklej schowek" at bounding box center [650, 208] width 697 height 346
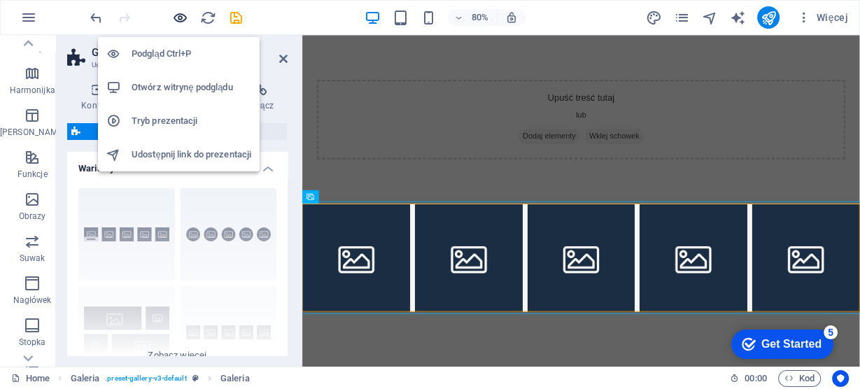
click at [183, 17] on icon "button" at bounding box center [180, 18] width 16 height 16
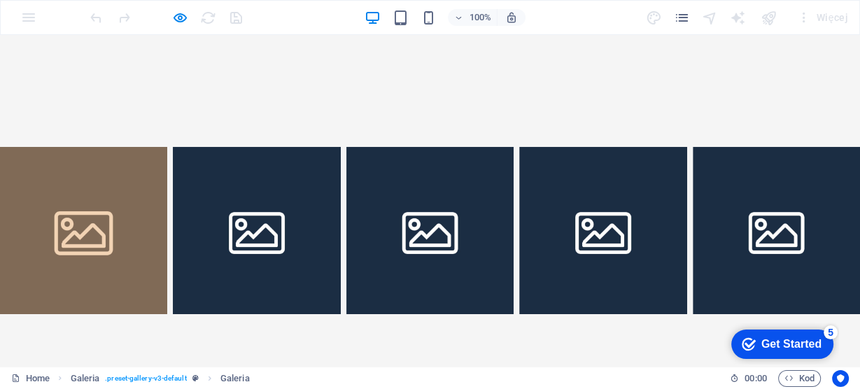
click at [122, 230] on img at bounding box center [84, 231] width 176 height 176
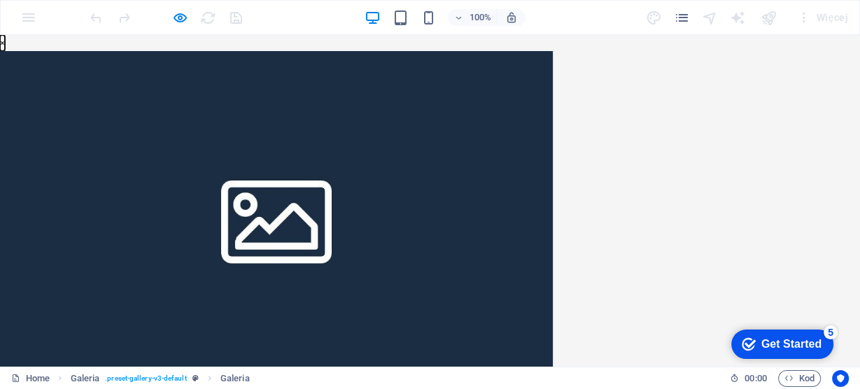
click at [5, 51] on button "×" at bounding box center [2, 43] width 5 height 16
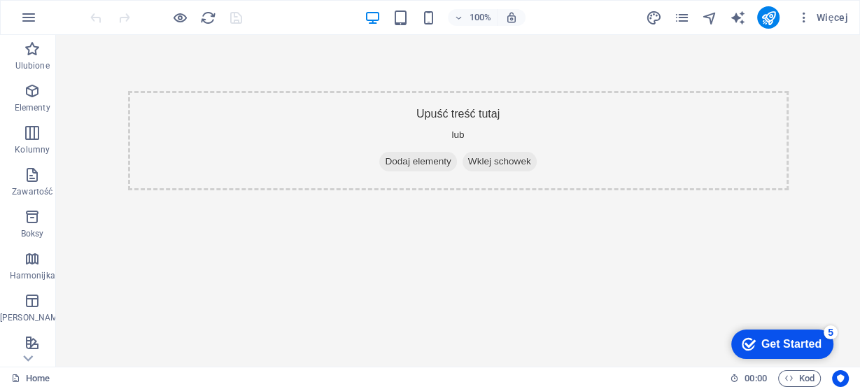
click at [436, 246] on html "Skip to main content Upuść treść tutaj lub Dodaj elementy Wklej schowek" at bounding box center [458, 140] width 804 height 211
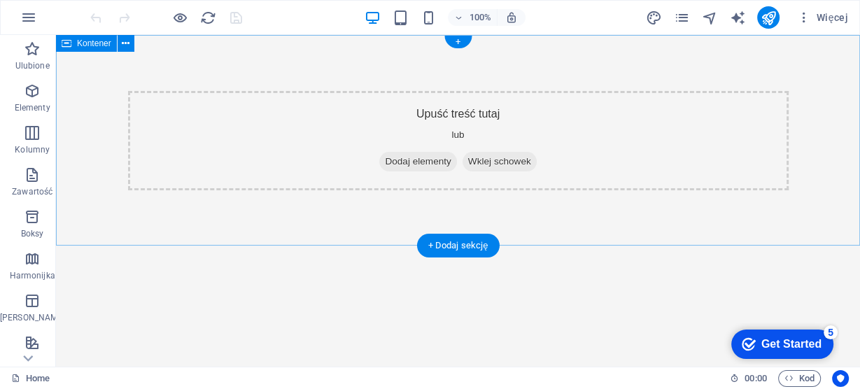
click at [162, 218] on div "Upuść treść tutaj lub Dodaj elementy Wklej schowek" at bounding box center [458, 140] width 804 height 211
click at [80, 47] on span "Kontener" at bounding box center [94, 43] width 34 height 8
click at [747, 46] on div "Upuść treść tutaj lub Dodaj elementy Wklej schowek" at bounding box center [458, 140] width 804 height 211
click at [728, 65] on div "Upuść treść tutaj lub Dodaj elementy Wklej schowek" at bounding box center [458, 140] width 804 height 211
click at [696, 80] on div "Upuść treść tutaj lub Dodaj elementy Wklej schowek" at bounding box center [458, 140] width 804 height 211
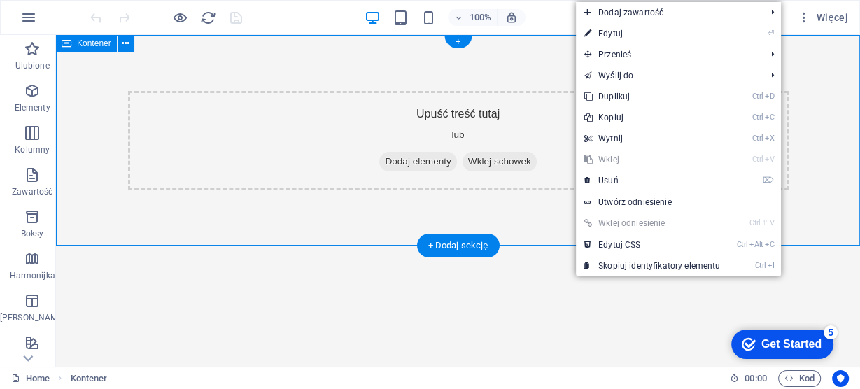
click at [541, 220] on div "Upuść treść tutaj lub Dodaj elementy Wklej schowek" at bounding box center [458, 140] width 804 height 211
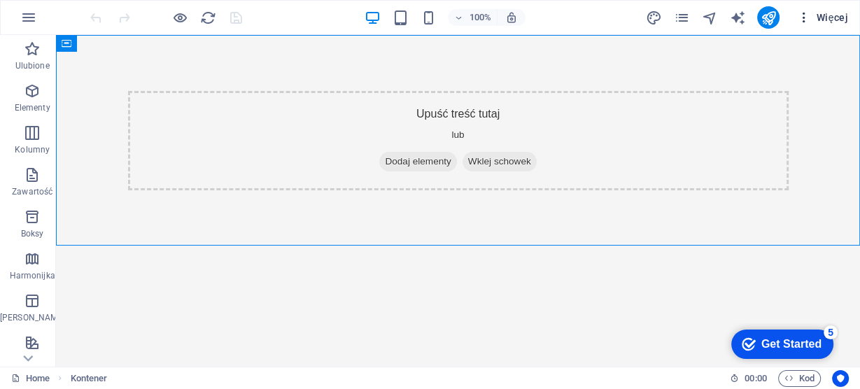
click at [829, 17] on span "Więcej" at bounding box center [822, 17] width 52 height 14
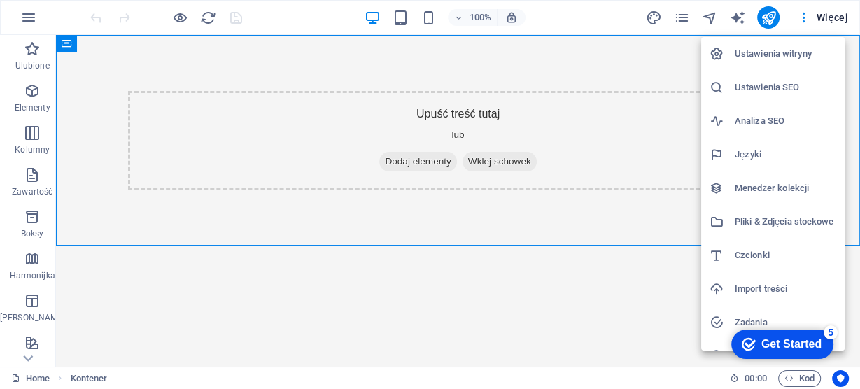
click at [794, 53] on h6 "Ustawienia witryny" at bounding box center [785, 53] width 101 height 17
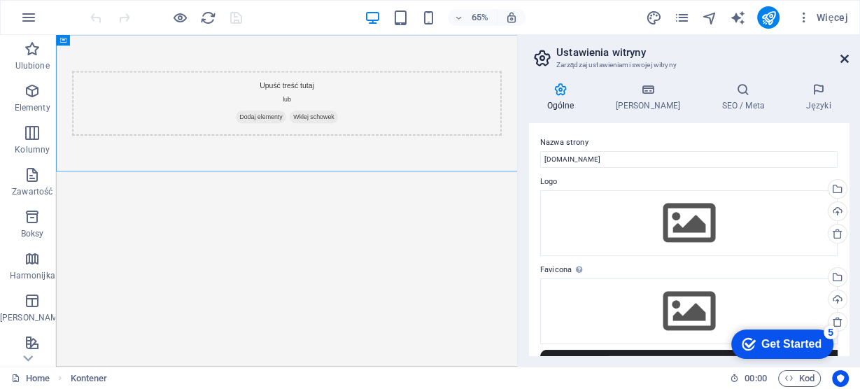
click at [842, 60] on icon at bounding box center [844, 58] width 8 height 11
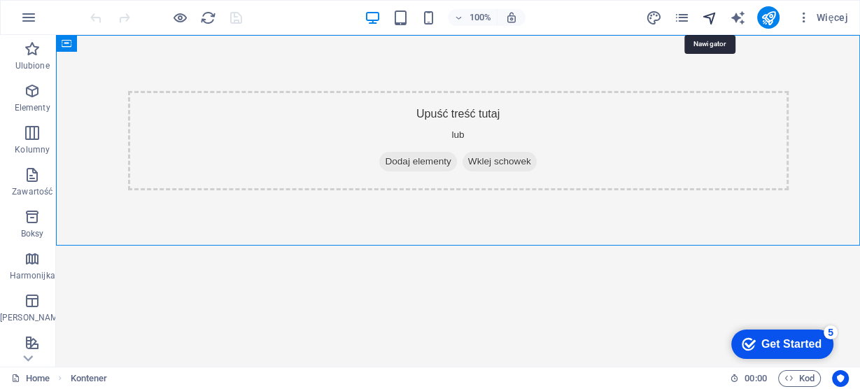
click at [711, 17] on icon "navigator" at bounding box center [710, 18] width 16 height 16
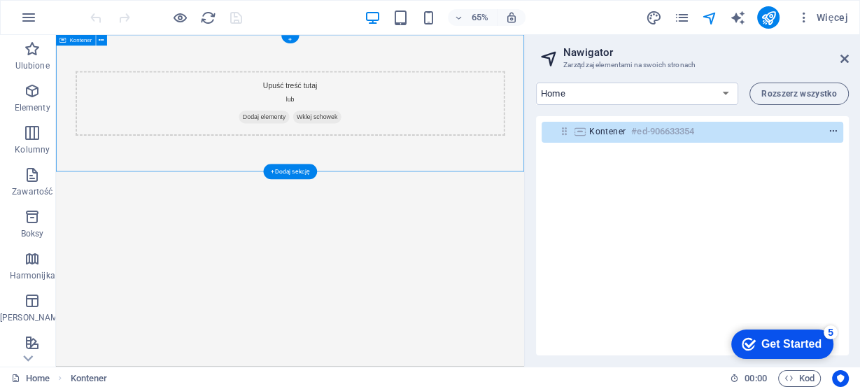
click at [832, 132] on icon "context-menu" at bounding box center [833, 132] width 10 height 10
click at [558, 226] on div "Kontener #ed-906633354" at bounding box center [692, 235] width 313 height 239
click at [832, 131] on icon "context-menu" at bounding box center [833, 132] width 10 height 10
click at [720, 134] on div "Kontener #ed-906633354" at bounding box center [681, 131] width 184 height 17
click at [639, 134] on h6 "#ed-906633354" at bounding box center [662, 131] width 63 height 17
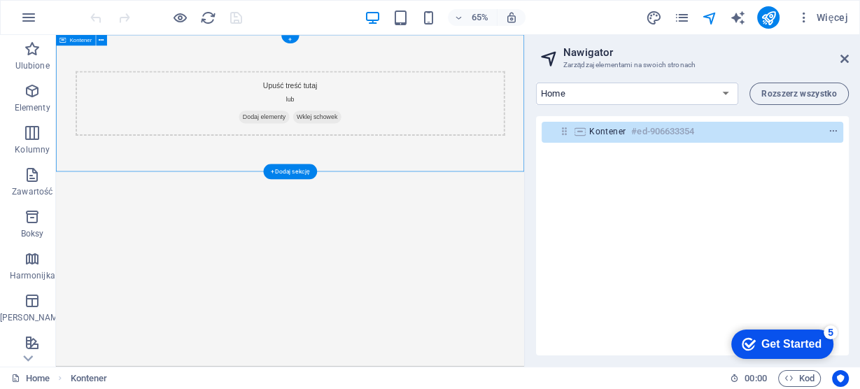
click at [581, 132] on icon at bounding box center [579, 131] width 15 height 11
click at [564, 132] on icon at bounding box center [564, 131] width 12 height 12
click at [845, 59] on icon at bounding box center [844, 58] width 8 height 11
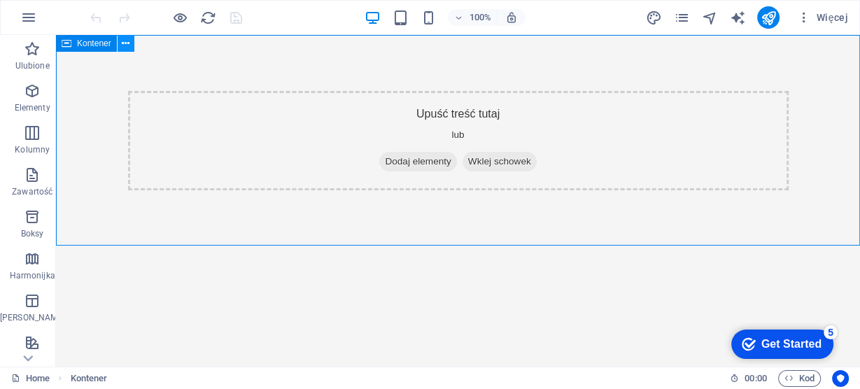
click at [125, 44] on icon at bounding box center [126, 43] width 8 height 15
click at [505, 246] on html "Skip to main content Upuść treść tutaj lub Dodaj elementy Wklej schowek" at bounding box center [458, 140] width 804 height 211
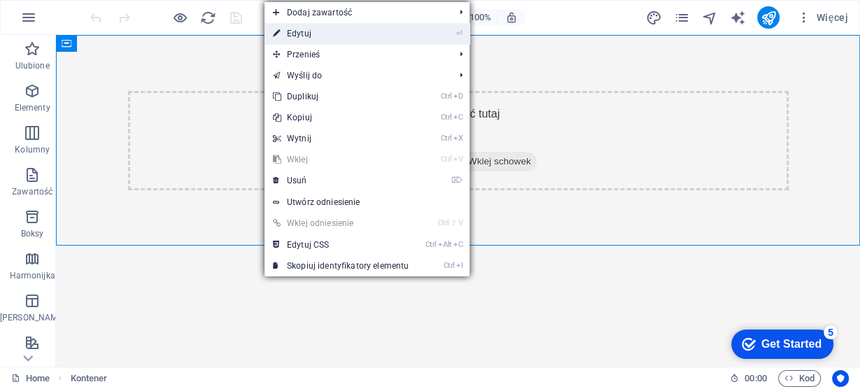
click at [327, 36] on link "⏎ Edytuj" at bounding box center [341, 33] width 153 height 21
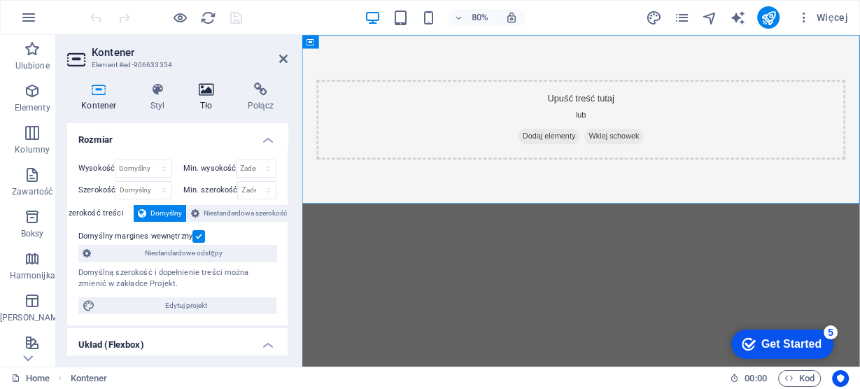
click at [203, 93] on icon at bounding box center [206, 90] width 43 height 14
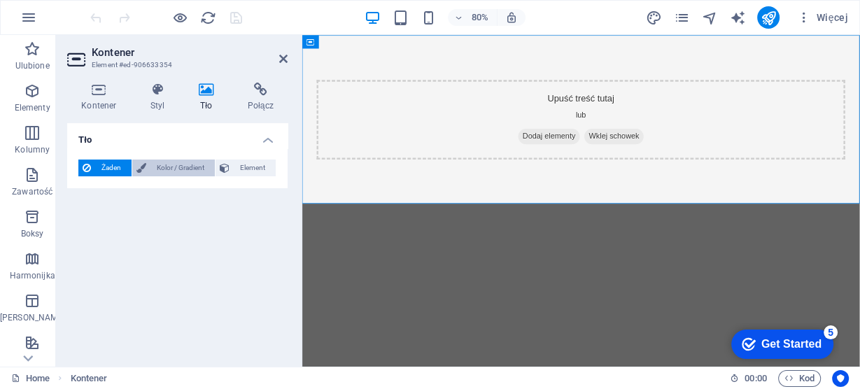
click at [164, 166] on span "Kolor / Gradient" at bounding box center [180, 168] width 60 height 17
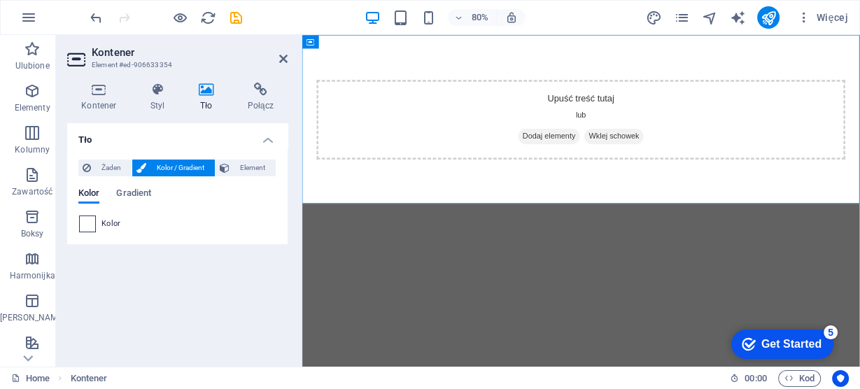
click at [90, 226] on span at bounding box center [87, 223] width 15 height 15
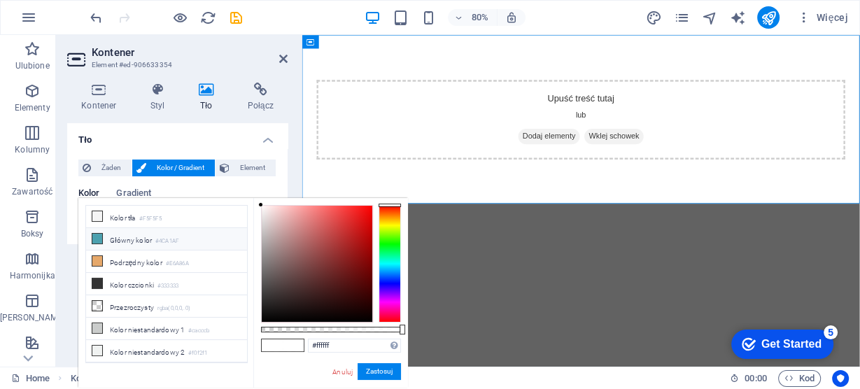
click at [101, 239] on li "Główny kolor #4CA1AF" at bounding box center [166, 239] width 161 height 22
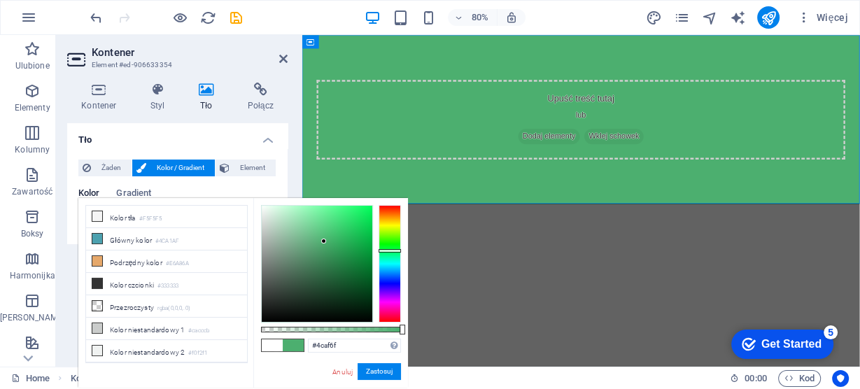
drag, startPoint x: 392, startPoint y: 264, endPoint x: 402, endPoint y: 251, distance: 16.5
click at [402, 251] on div "#4caf6f Obsługiwane formaty #0852ed rgb(8, 82, 237) rgba(8, 82, 237, 90%) hsv(2…" at bounding box center [330, 394] width 155 height 393
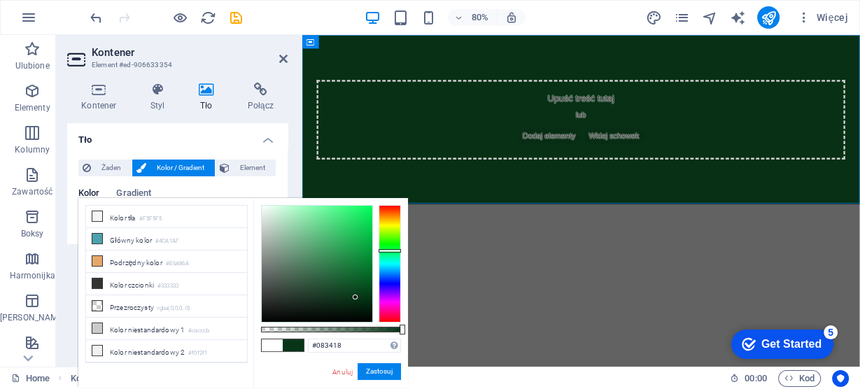
type input "#083618"
drag, startPoint x: 320, startPoint y: 240, endPoint x: 356, endPoint y: 297, distance: 67.0
click at [356, 297] on div at bounding box center [355, 296] width 5 height 5
click at [372, 372] on button "Zastosuj" at bounding box center [379, 371] width 43 height 17
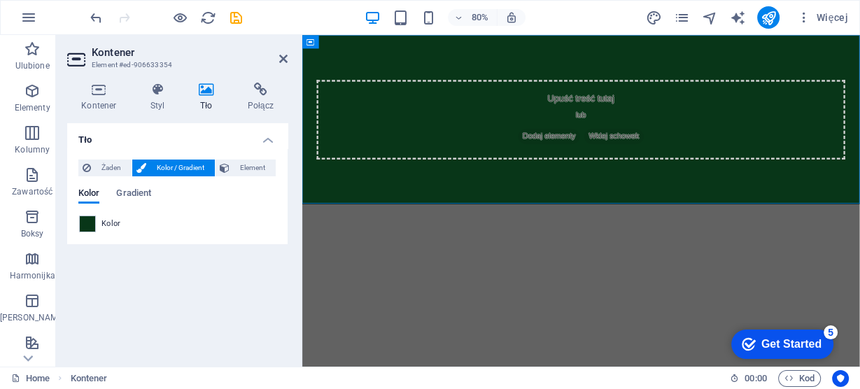
click at [451, 246] on html "Skip to main content Upuść treść tutaj lub Dodaj elementy Wklej schowek" at bounding box center [650, 140] width 697 height 211
click at [282, 58] on icon at bounding box center [283, 58] width 8 height 11
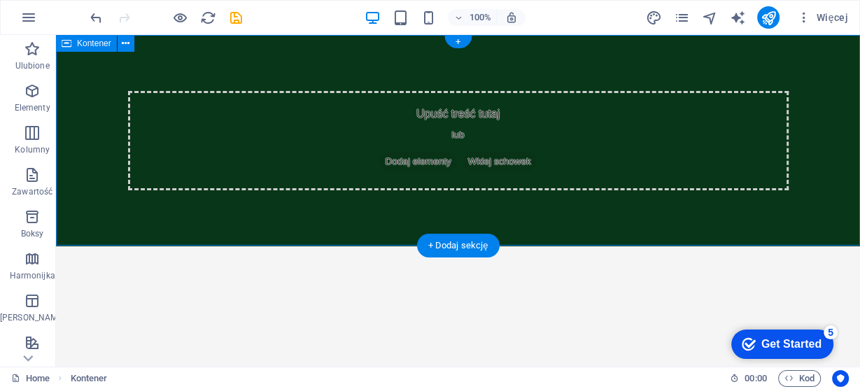
click at [274, 217] on div "Upuść treść tutaj lub Dodaj elementy Wklej schowek" at bounding box center [458, 140] width 804 height 211
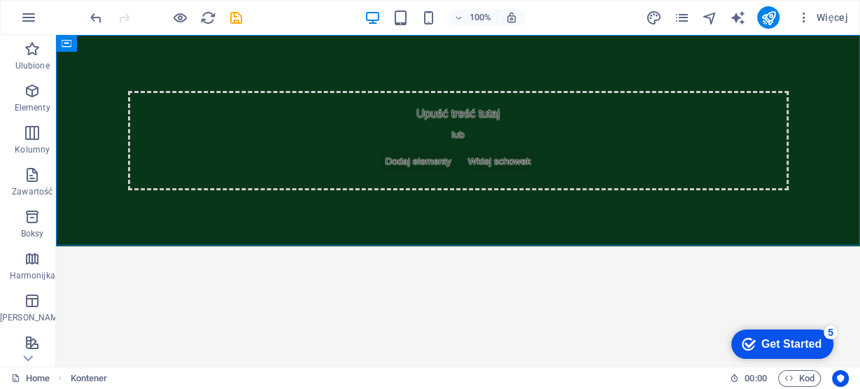
click at [229, 246] on html "Skip to main content Upuść treść tutaj lub Dodaj elementy Wklej schowek" at bounding box center [458, 140] width 804 height 211
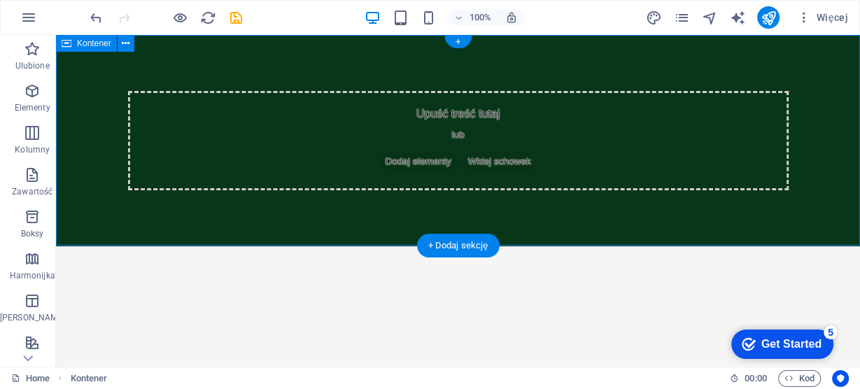
click at [439, 114] on div "Upuść treść tutaj lub Dodaj elementy Wklej schowek" at bounding box center [458, 140] width 661 height 99
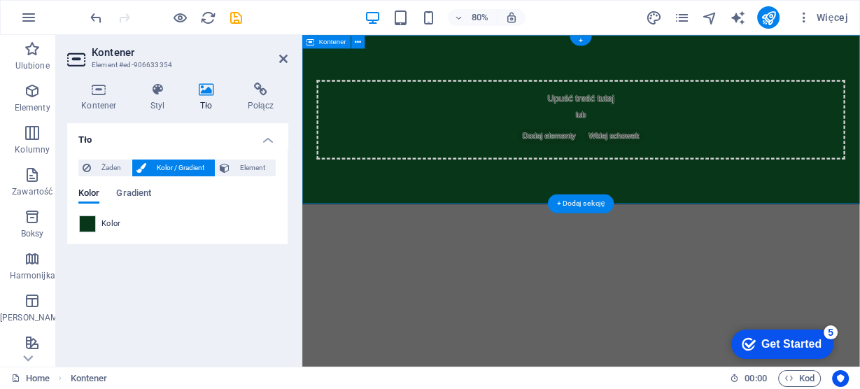
click at [612, 158] on span "Dodaj elementy" at bounding box center [610, 162] width 77 height 20
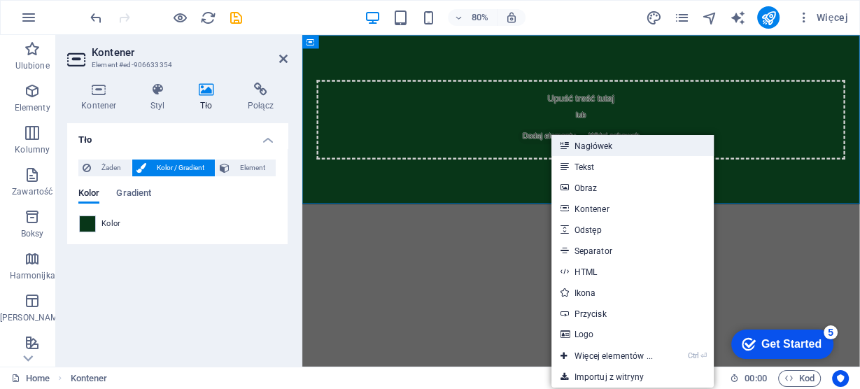
click at [594, 146] on link "Nagłówek" at bounding box center [632, 145] width 162 height 21
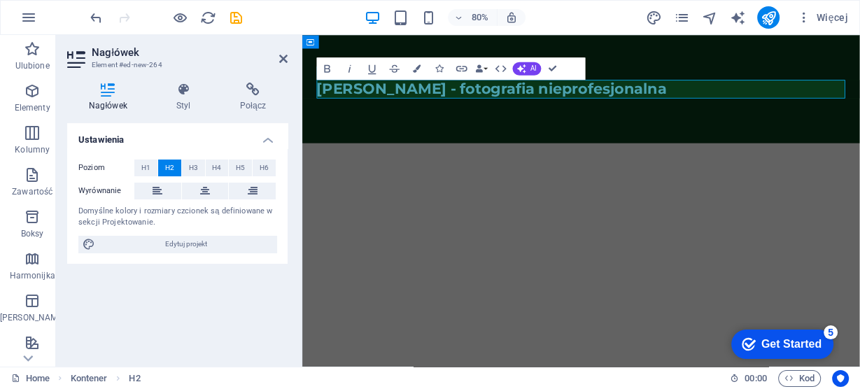
drag, startPoint x: 784, startPoint y: 107, endPoint x: 288, endPoint y: 107, distance: 495.4
click at [302, 107] on html "Skip to main content Franciszek Wydra - fotografia nieprofesjonalna" at bounding box center [650, 102] width 697 height 135
click at [348, 66] on icon "button" at bounding box center [349, 68] width 13 height 13
click at [733, 170] on html "Skip to main content Franciszek Wydra - fotografia nieprofesjonalna" at bounding box center [650, 102] width 697 height 135
click at [287, 62] on icon at bounding box center [283, 58] width 8 height 11
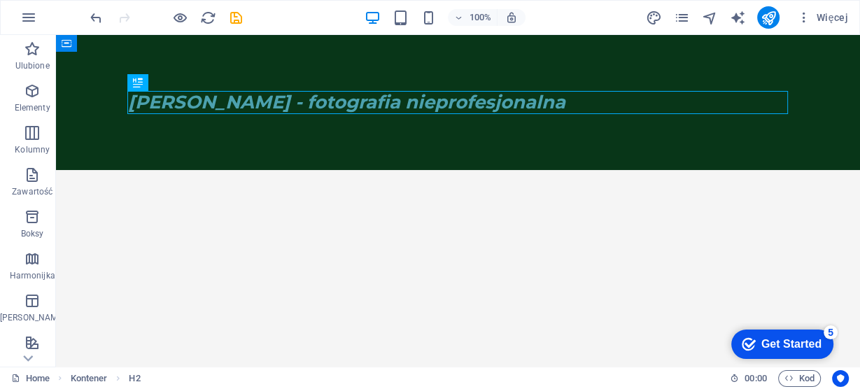
click at [234, 170] on html "Skip to main content Franciszek Wydra - fotografia nieprofesjonalna" at bounding box center [458, 102] width 804 height 135
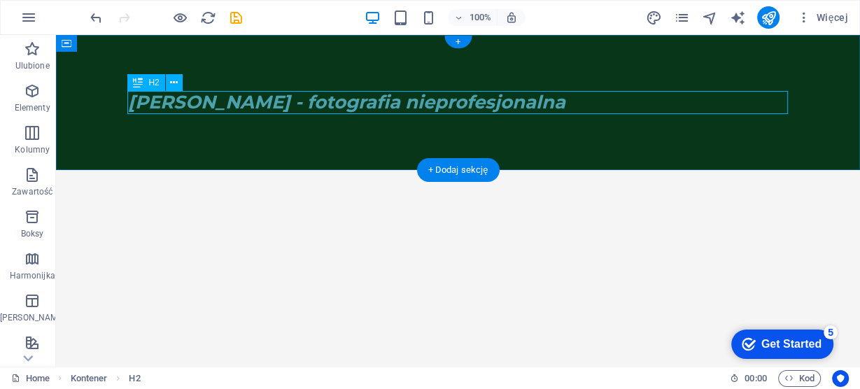
click at [263, 98] on div "[PERSON_NAME] - fotografia nieprofesjonalna" at bounding box center [458, 102] width 661 height 23
click at [174, 84] on icon at bounding box center [174, 83] width 8 height 15
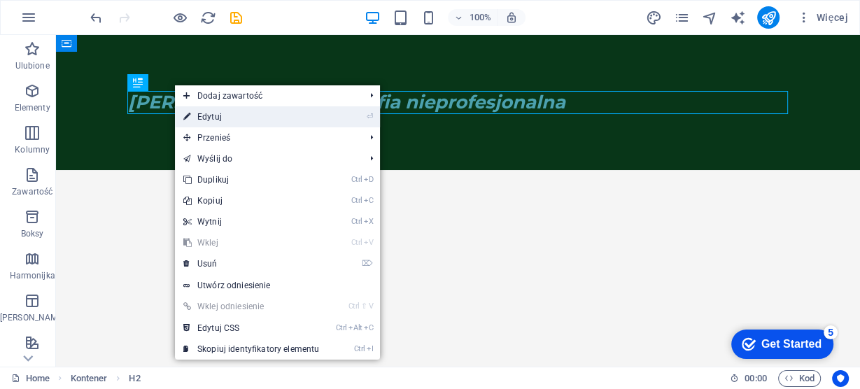
click at [202, 115] on link "⏎ Edytuj" at bounding box center [251, 116] width 153 height 21
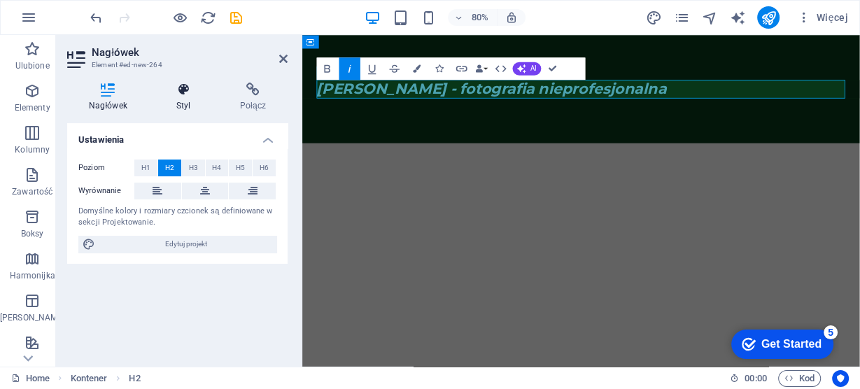
click at [183, 95] on icon at bounding box center [184, 90] width 58 height 14
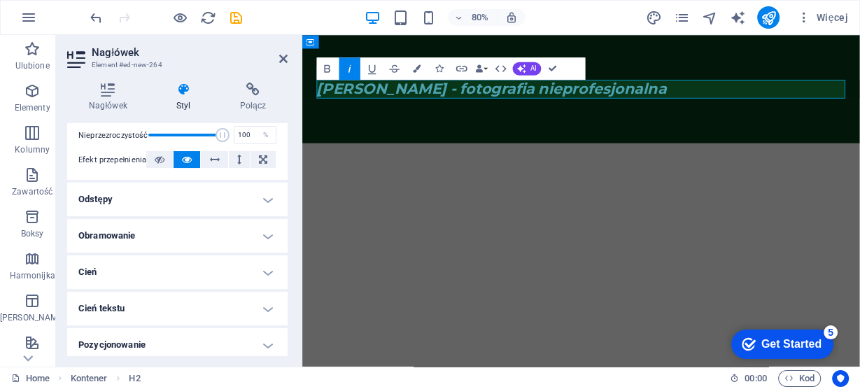
scroll to position [224, 0]
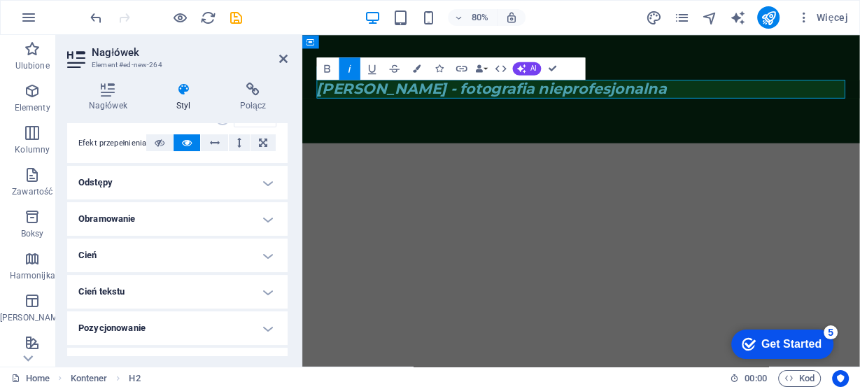
click at [263, 258] on h4 "Cień" at bounding box center [177, 256] width 220 height 34
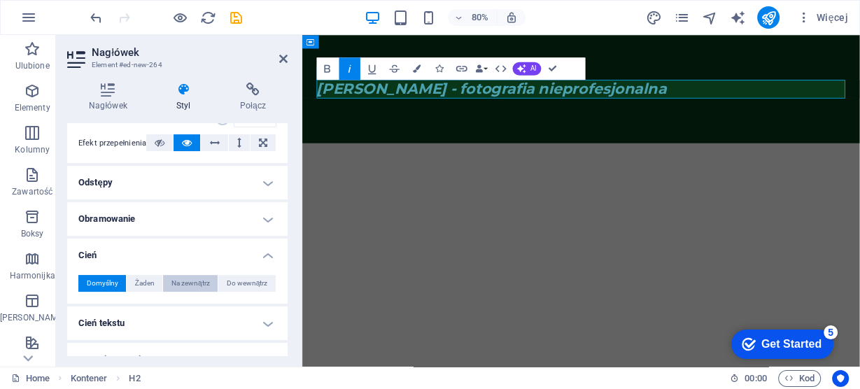
click at [185, 280] on span "Na zewnątrz" at bounding box center [190, 283] width 38 height 17
type input "2"
type input "4"
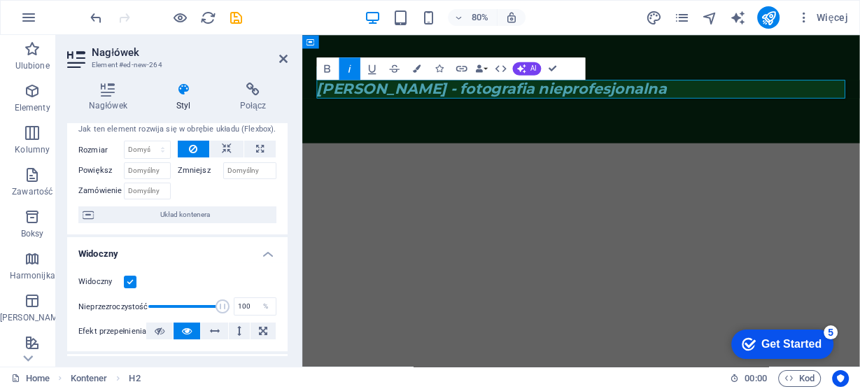
scroll to position [0, 0]
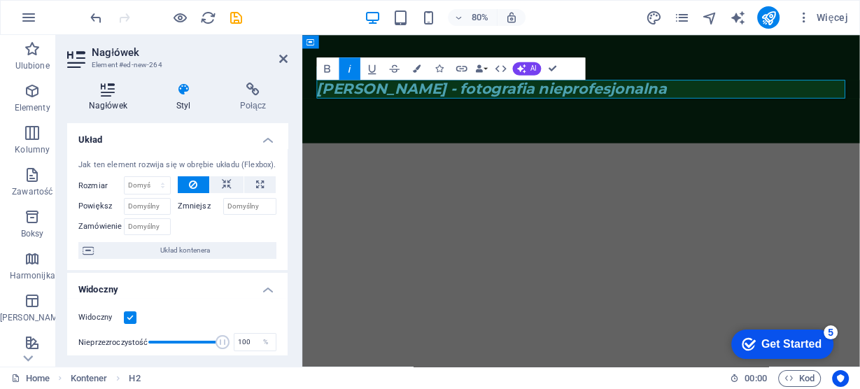
click at [118, 96] on icon at bounding box center [108, 90] width 82 height 14
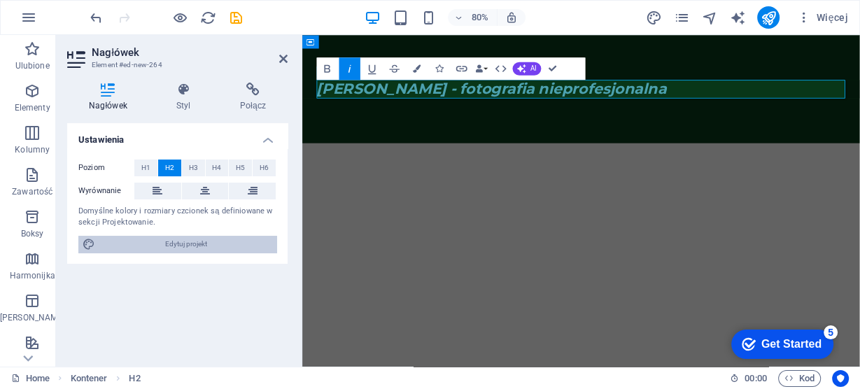
click at [171, 238] on span "Edytuj projekt" at bounding box center [185, 244] width 173 height 17
select select "px"
select select "200"
select select "px"
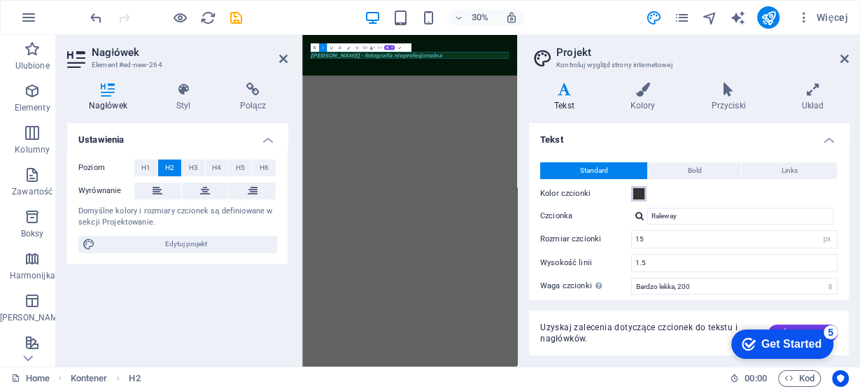
click at [638, 192] on span at bounding box center [638, 193] width 11 height 11
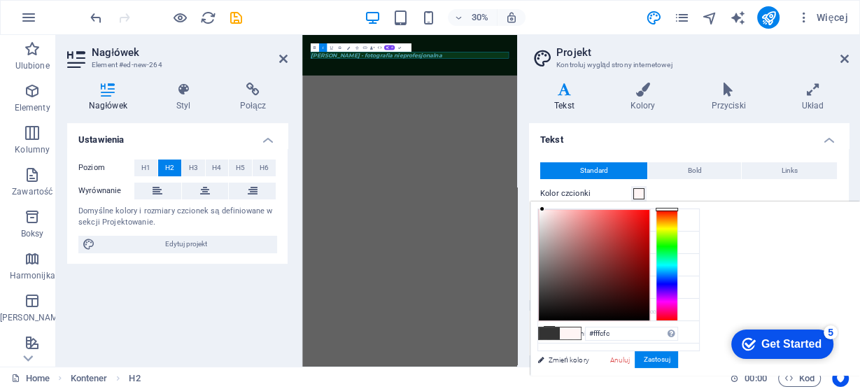
type input "#ffffff"
drag, startPoint x: 537, startPoint y: 295, endPoint x: 520, endPoint y: 199, distance: 97.4
click at [520, 199] on body "Franciszek Wydra - fotografia nieprofesjonalna Home Ulubione Elementy Kolumny Z…" at bounding box center [430, 194] width 860 height 389
click at [661, 360] on button "Zastosuj" at bounding box center [656, 359] width 43 height 17
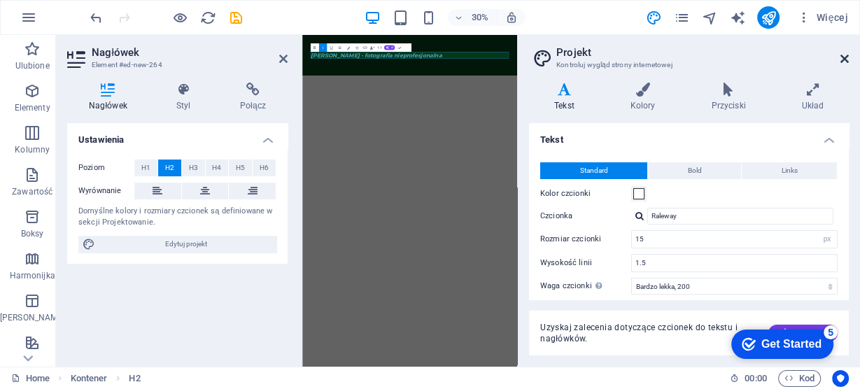
click at [843, 58] on icon at bounding box center [844, 58] width 8 height 11
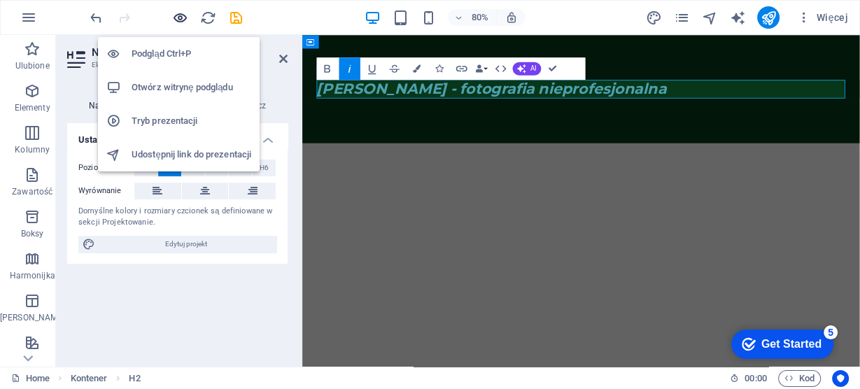
click at [177, 19] on icon "button" at bounding box center [180, 18] width 16 height 16
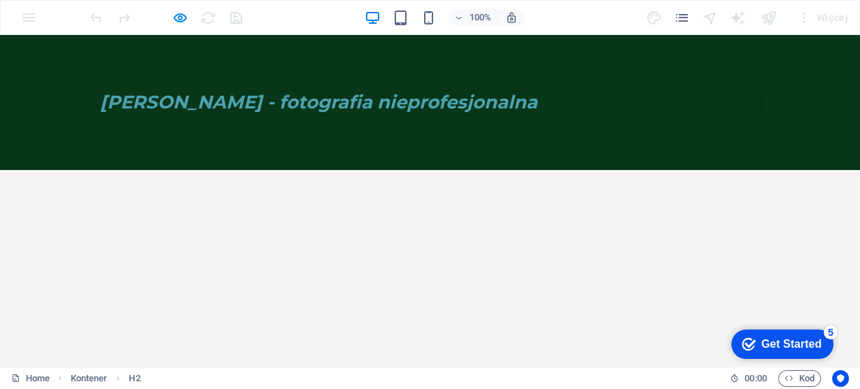
click at [565, 109] on h2 "[PERSON_NAME] - fotografia nieprofesjonalna" at bounding box center [430, 102] width 661 height 23
click at [528, 101] on em "[PERSON_NAME] - fotografia nieprofesjonalna" at bounding box center [318, 102] width 437 height 22
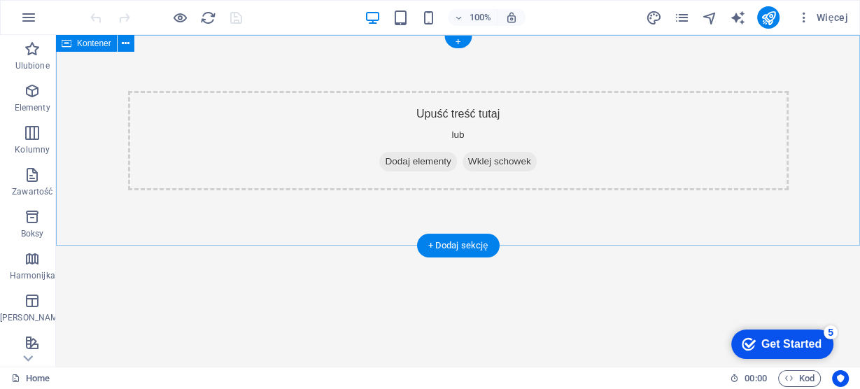
click at [435, 115] on div "Upuść treść tutaj lub Dodaj elementy Wklej schowek" at bounding box center [458, 140] width 661 height 99
